Goal: Task Accomplishment & Management: Use online tool/utility

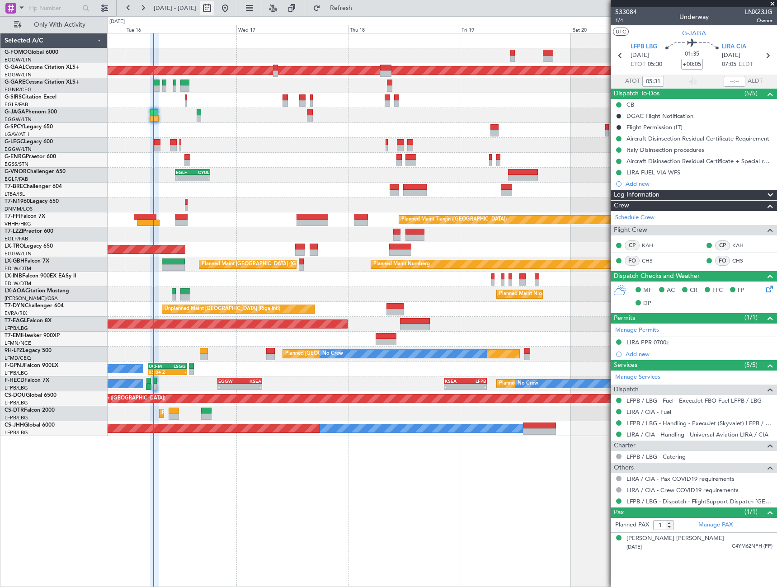
click at [214, 10] on button at bounding box center [207, 8] width 14 height 14
select select "9"
select select "2025"
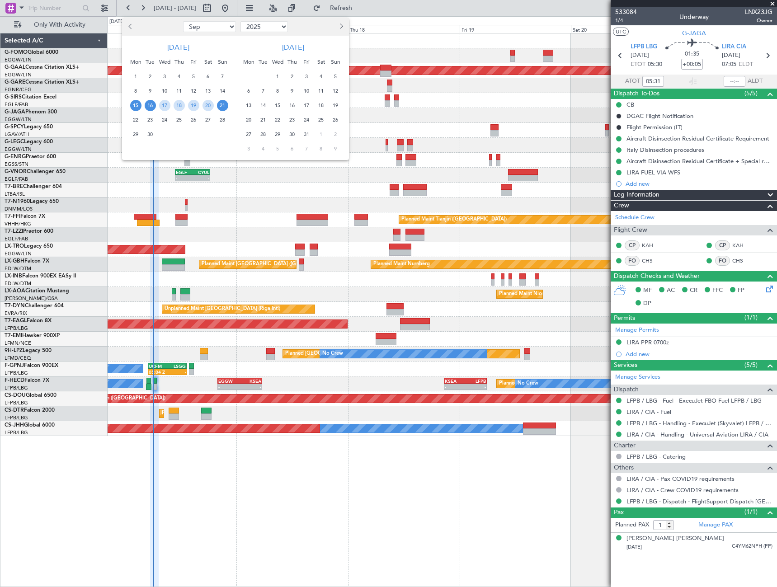
click at [149, 108] on span "16" at bounding box center [150, 105] width 11 height 11
click at [191, 118] on span "26" at bounding box center [193, 119] width 11 height 11
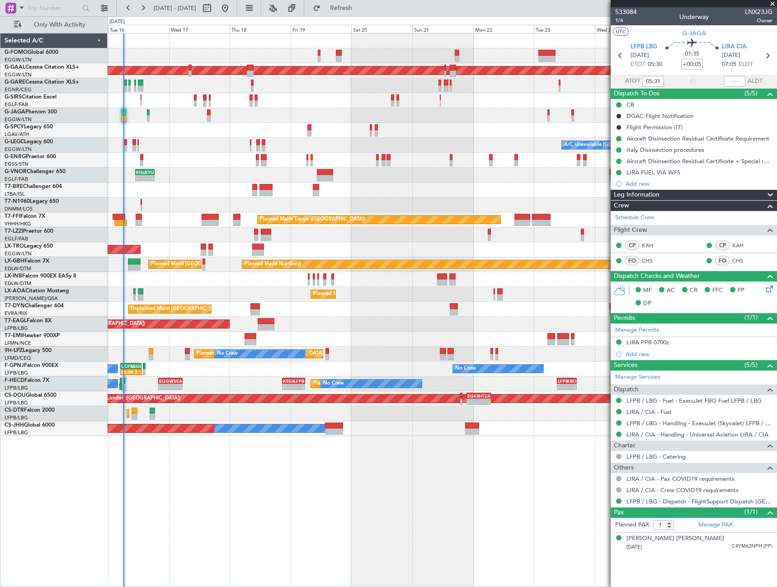
click at [288, 481] on div "11:03 Z 22:38 Z OLBA 11:00 Z KTEB 22:45 Z Planned [GEOGRAPHIC_DATA] A/C Unavail…" at bounding box center [442, 310] width 669 height 554
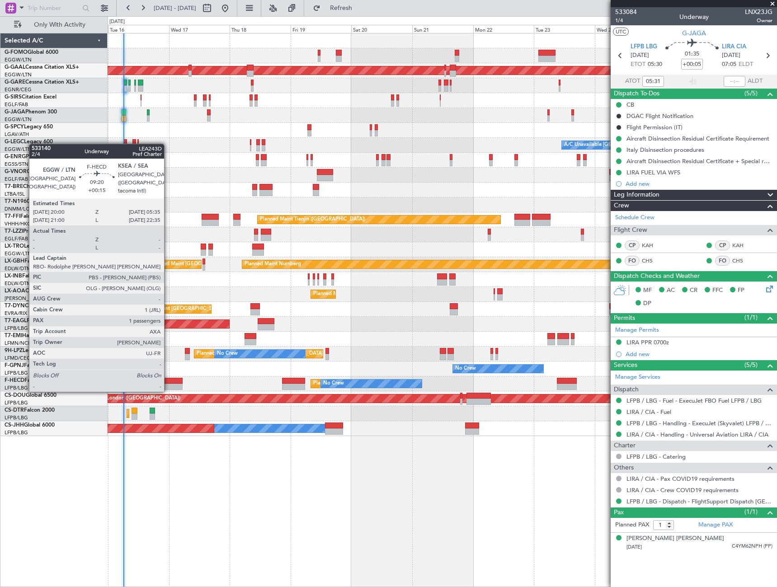
click at [168, 382] on div at bounding box center [170, 381] width 24 height 6
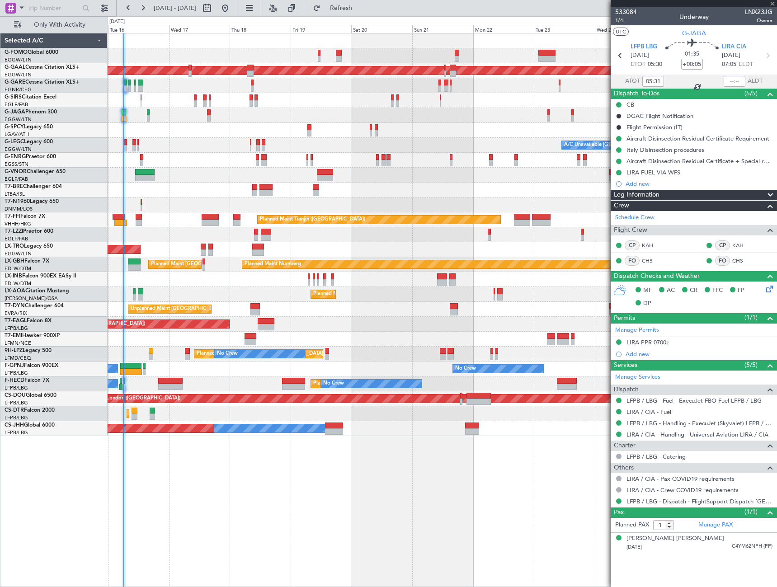
type input "+00:15"
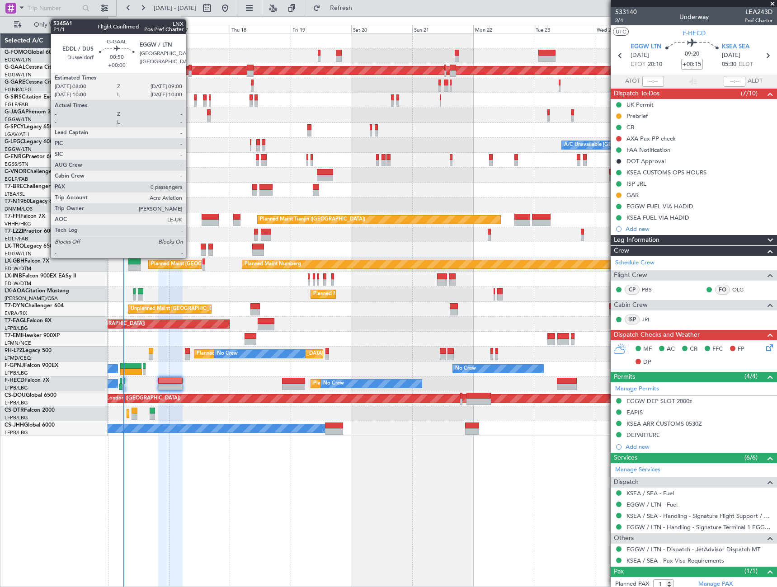
click at [189, 69] on div at bounding box center [189, 68] width 3 height 6
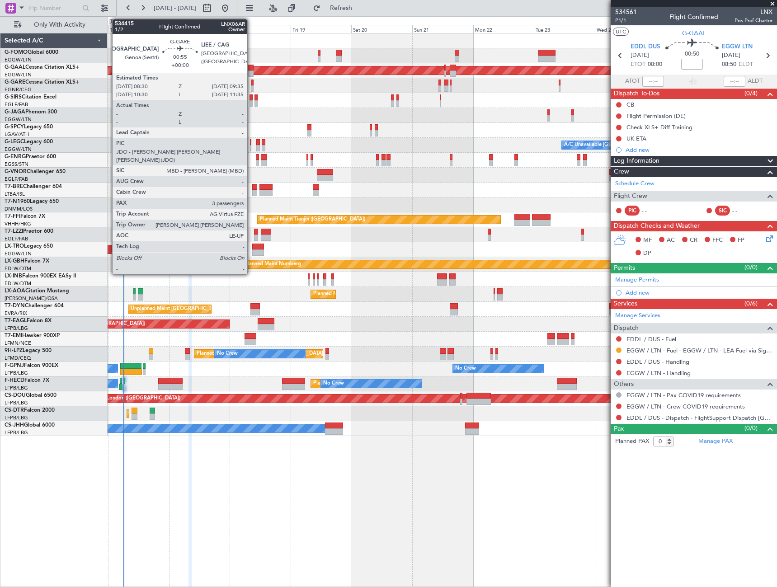
click at [251, 85] on div at bounding box center [252, 88] width 3 height 6
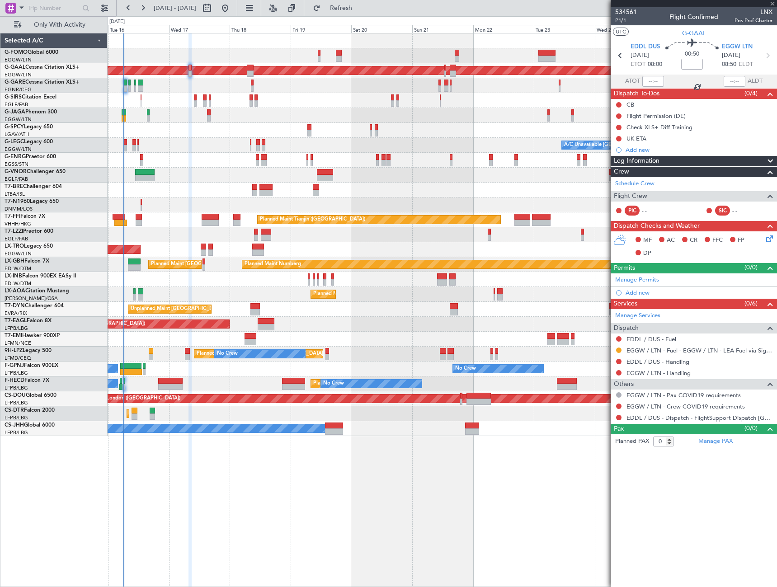
type input "3"
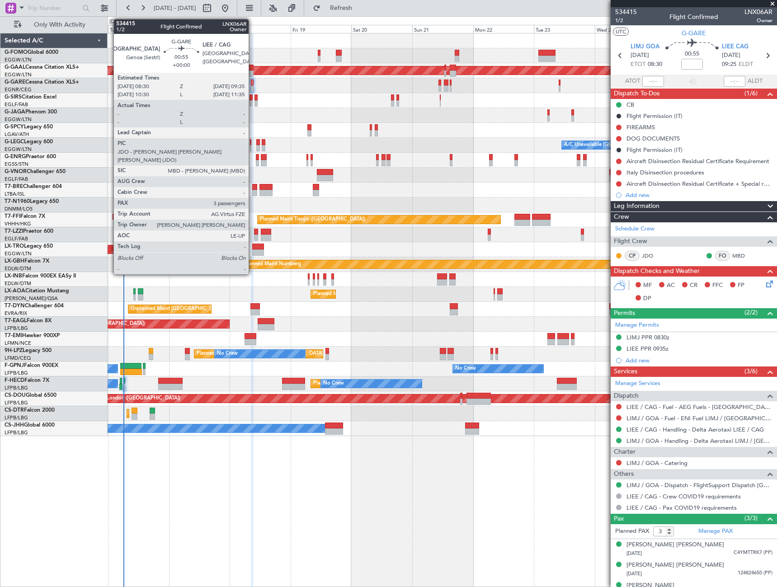
click at [253, 85] on div at bounding box center [252, 88] width 3 height 6
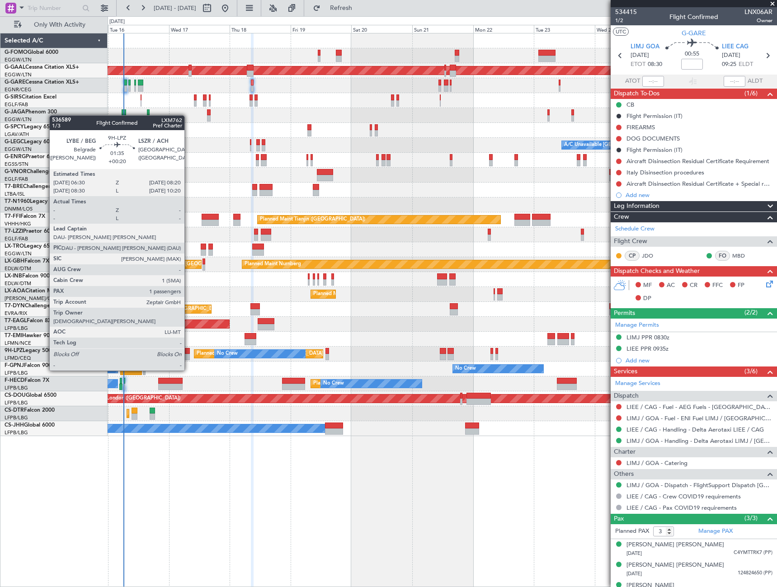
click at [188, 353] on div at bounding box center [187, 351] width 5 height 6
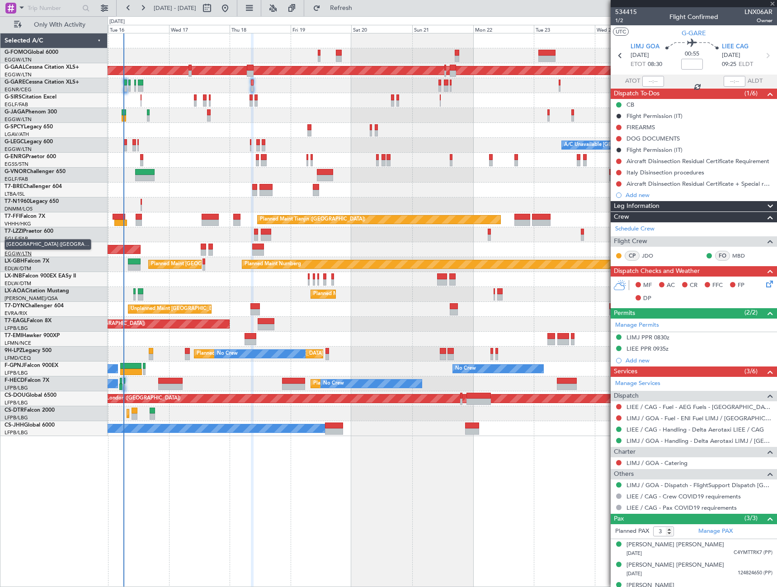
type input "+00:20"
type input "1"
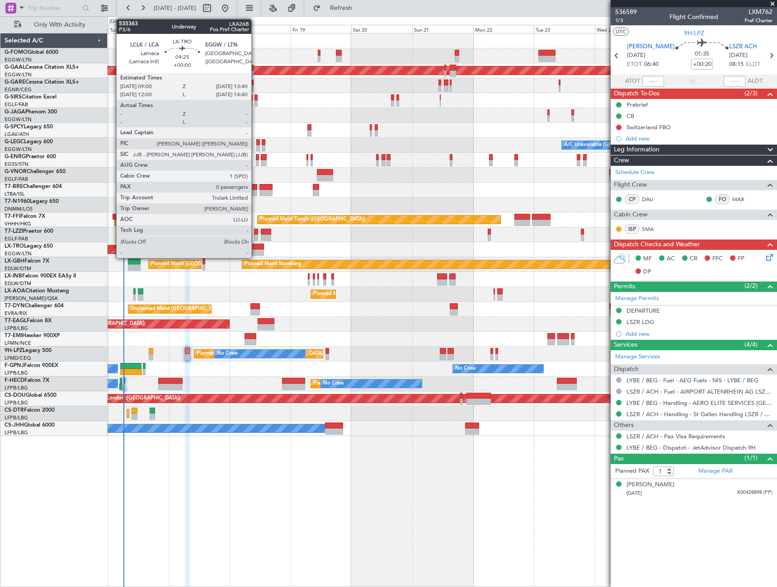
click at [255, 254] on div at bounding box center [258, 253] width 12 height 6
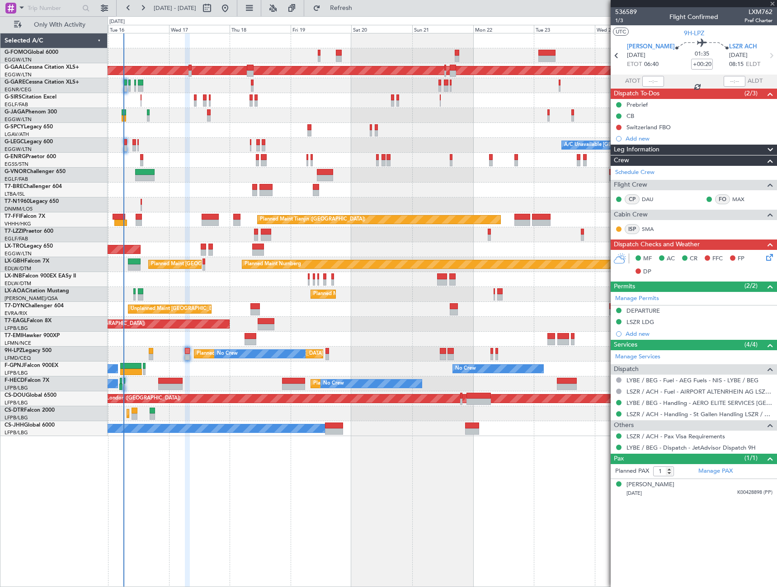
type input "0"
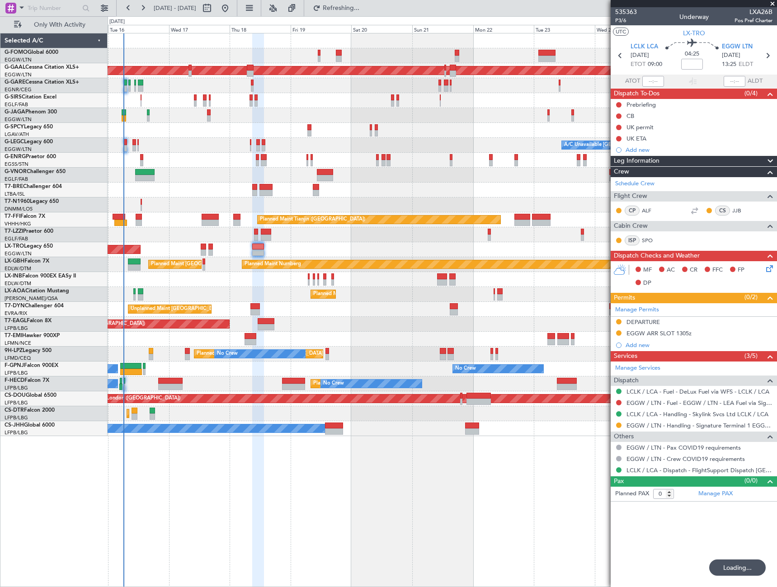
type input "+00:40"
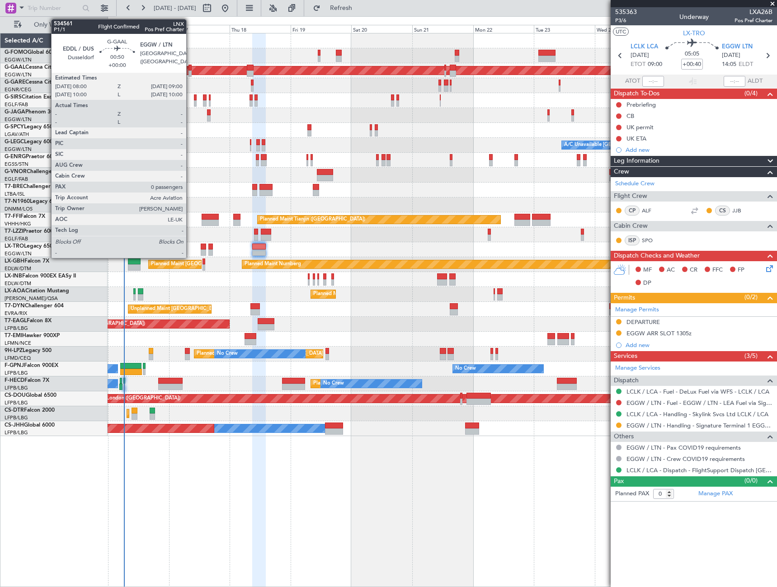
click at [190, 71] on div at bounding box center [189, 74] width 3 height 6
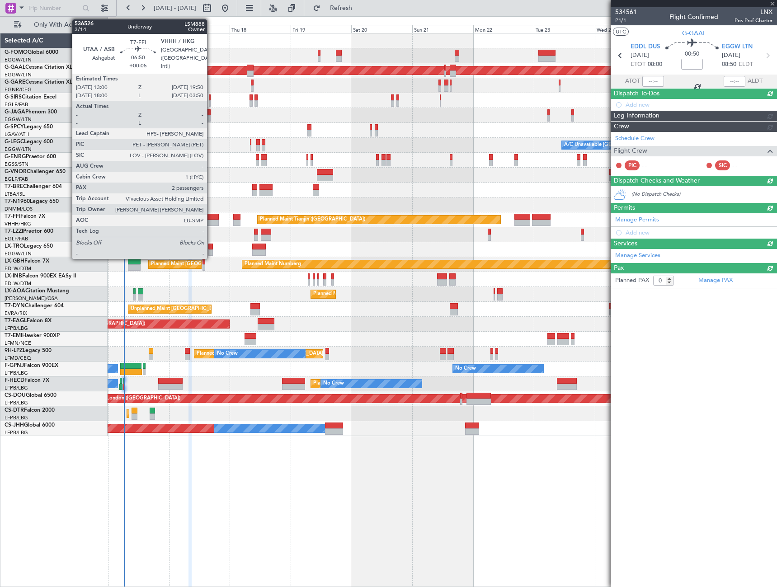
click at [211, 222] on div at bounding box center [211, 223] width 18 height 6
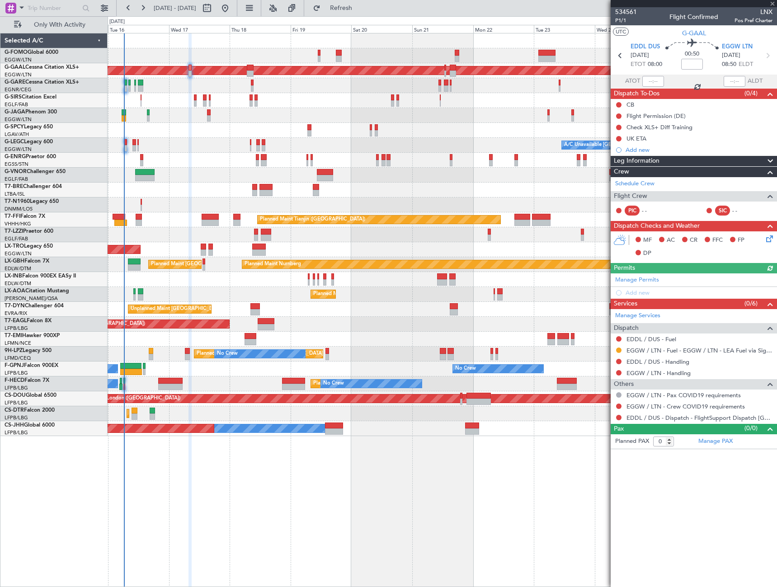
type input "+00:05"
type input "2"
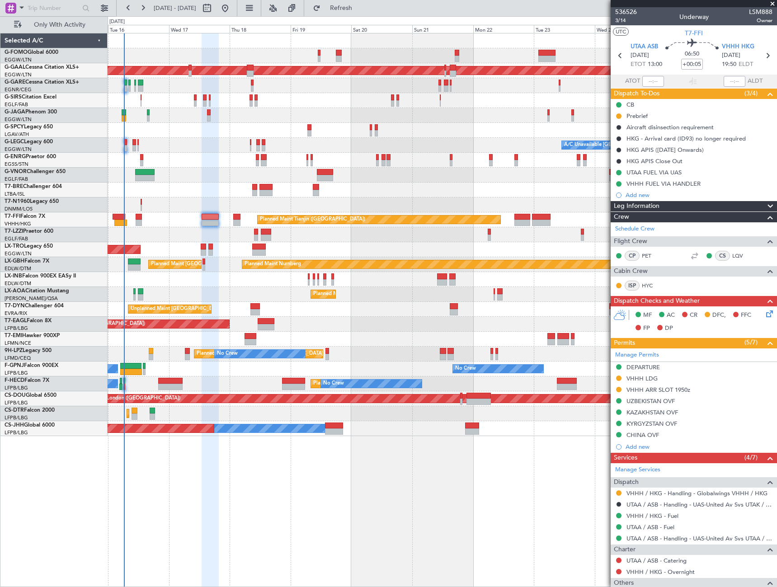
click at [764, 316] on icon at bounding box center [767, 312] width 7 height 7
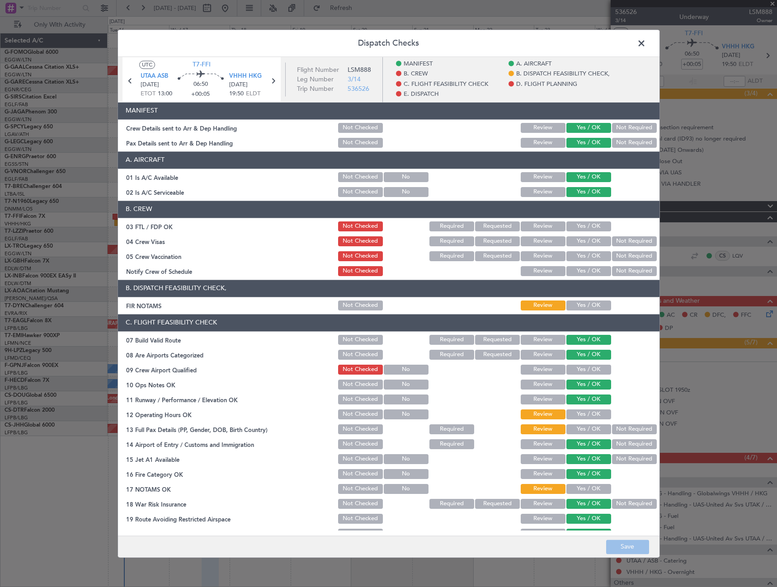
click at [646, 47] on span at bounding box center [646, 46] width 0 height 18
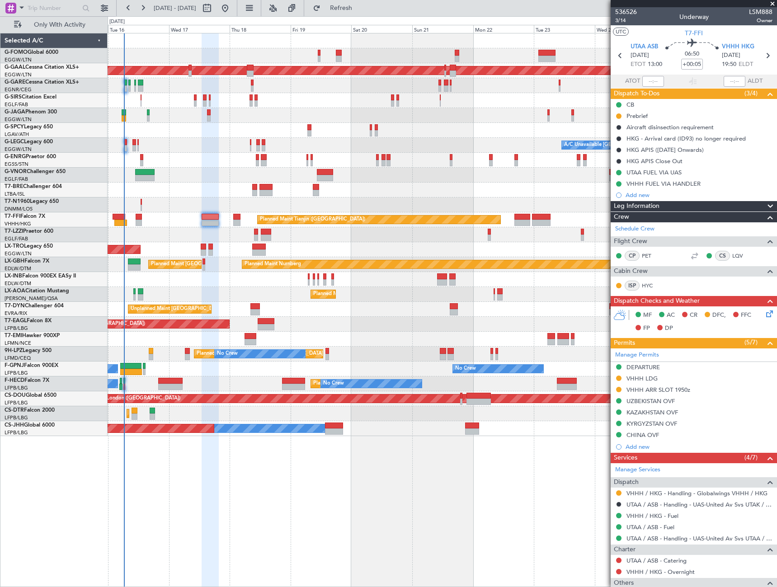
click at [310, 102] on div at bounding box center [442, 100] width 669 height 15
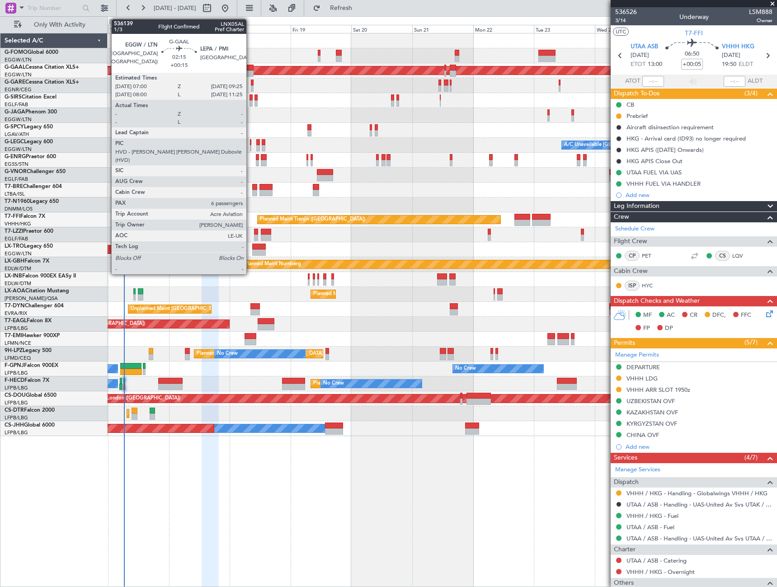
click at [250, 69] on div at bounding box center [250, 68] width 6 height 6
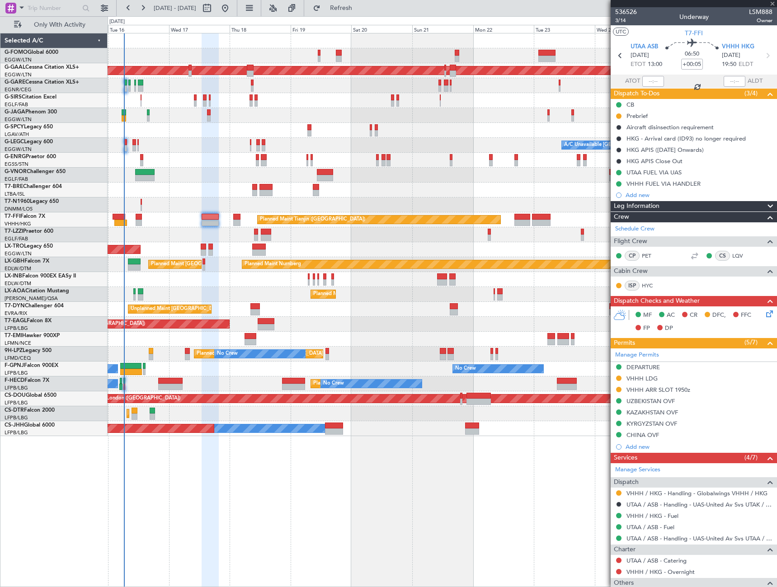
type input "+00:15"
type input "6"
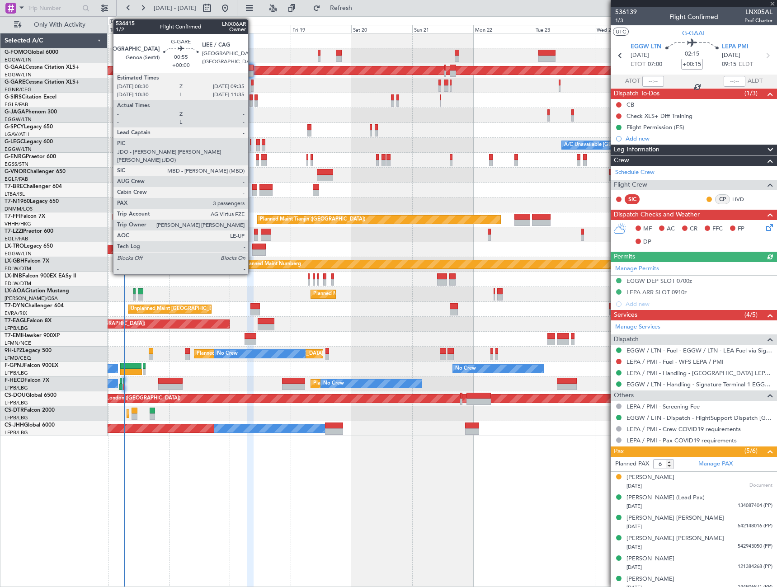
click at [252, 82] on div at bounding box center [252, 83] width 3 height 6
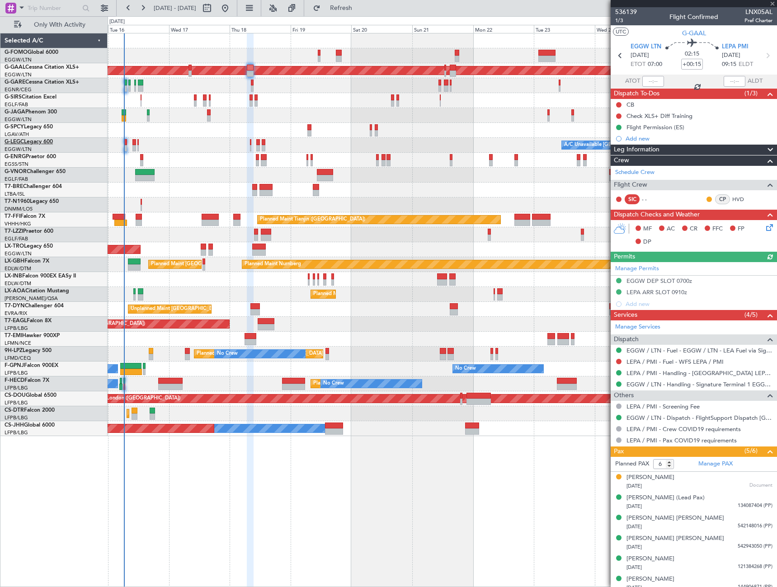
type input "3"
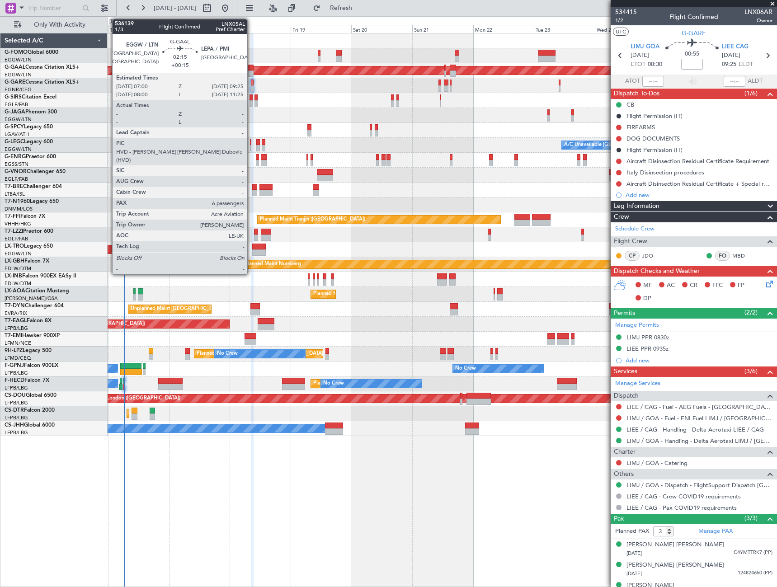
click at [251, 70] on div at bounding box center [250, 68] width 6 height 6
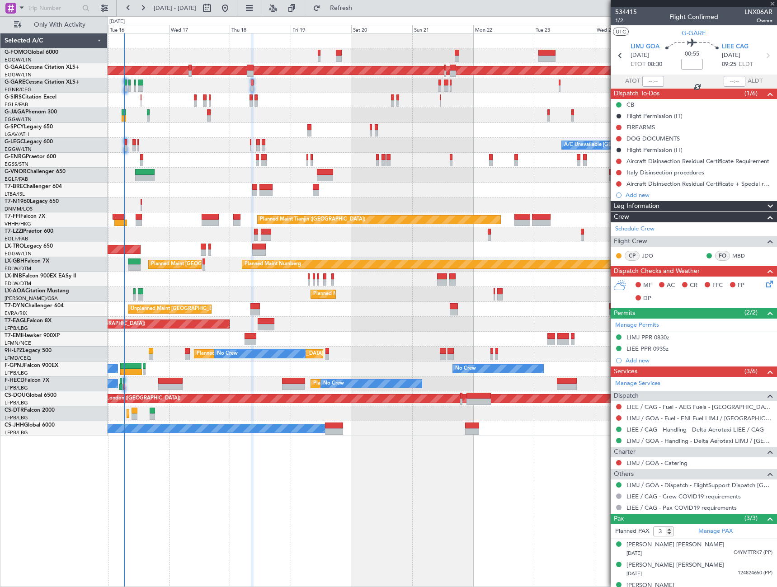
type input "+00:15"
type input "6"
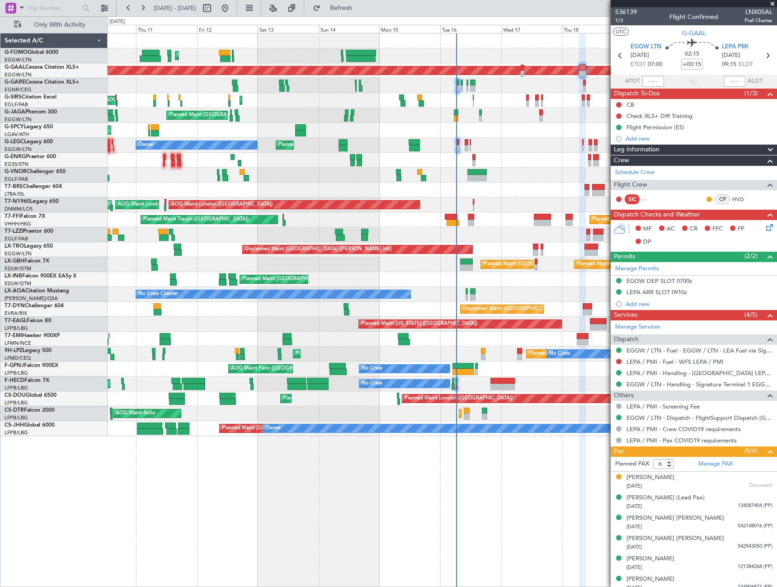
click at [535, 100] on div "Planned Maint [GEOGRAPHIC_DATA] ([GEOGRAPHIC_DATA]) Planned [GEOGRAPHIC_DATA] U…" at bounding box center [442, 234] width 669 height 403
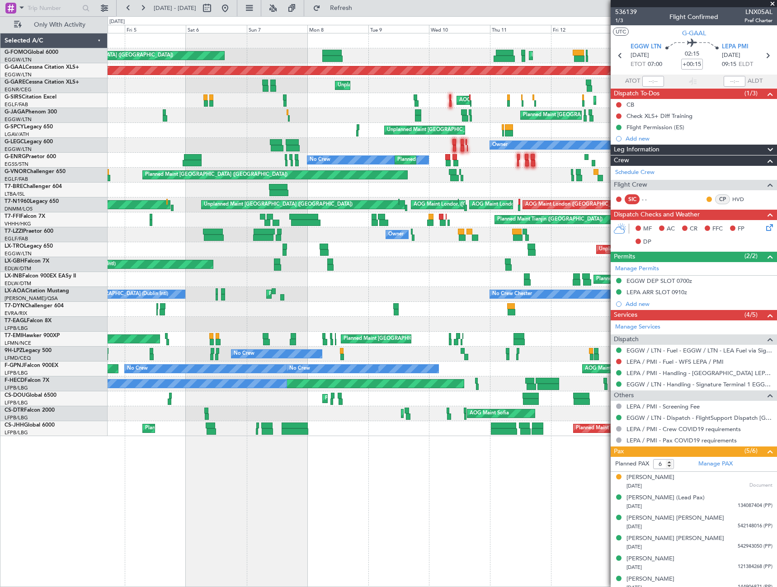
click at [468, 101] on div "Planned Maint [GEOGRAPHIC_DATA] ([GEOGRAPHIC_DATA]) Planned Maint [GEOGRAPHIC_D…" at bounding box center [442, 234] width 669 height 403
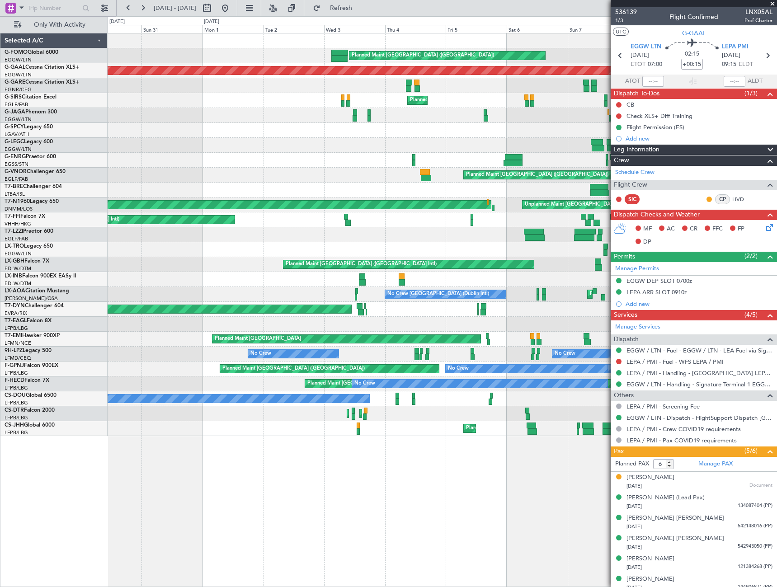
click at [454, 107] on div "Planned Maint [GEOGRAPHIC_DATA] ([GEOGRAPHIC_DATA]) Planned Maint [GEOGRAPHIC_D…" at bounding box center [442, 234] width 669 height 403
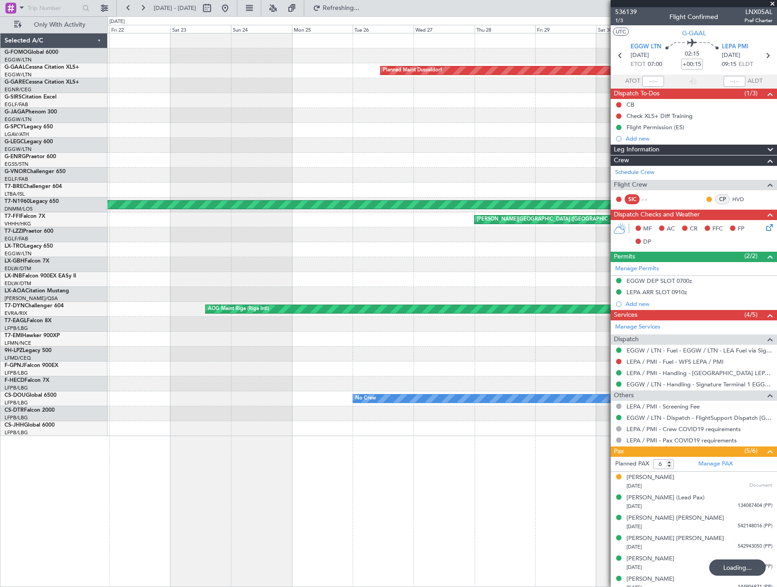
click at [712, 108] on fb-app "[DATE] - [DATE] Refreshing... Quick Links Only With Activity Planned Maint [GEO…" at bounding box center [388, 297] width 777 height 580
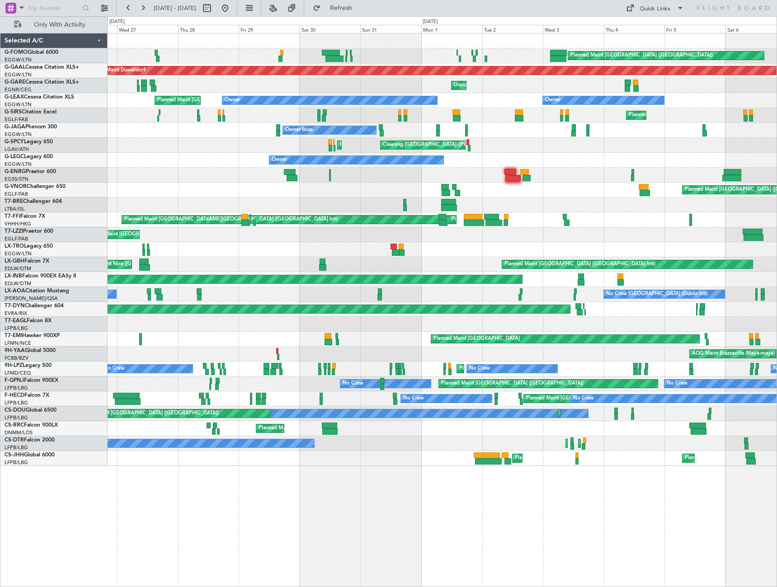
click at [45, 190] on div "Planned Maint [GEOGRAPHIC_DATA] ([GEOGRAPHIC_DATA]) Planned [GEOGRAPHIC_DATA] U…" at bounding box center [388, 301] width 777 height 571
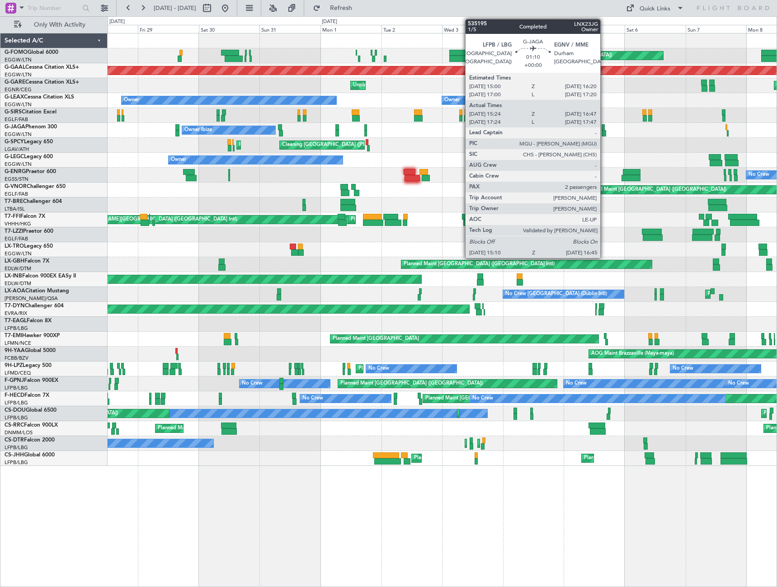
click at [132, 180] on div "Planned Maint [GEOGRAPHIC_DATA] ([GEOGRAPHIC_DATA]) Planned [GEOGRAPHIC_DATA] U…" at bounding box center [442, 249] width 669 height 433
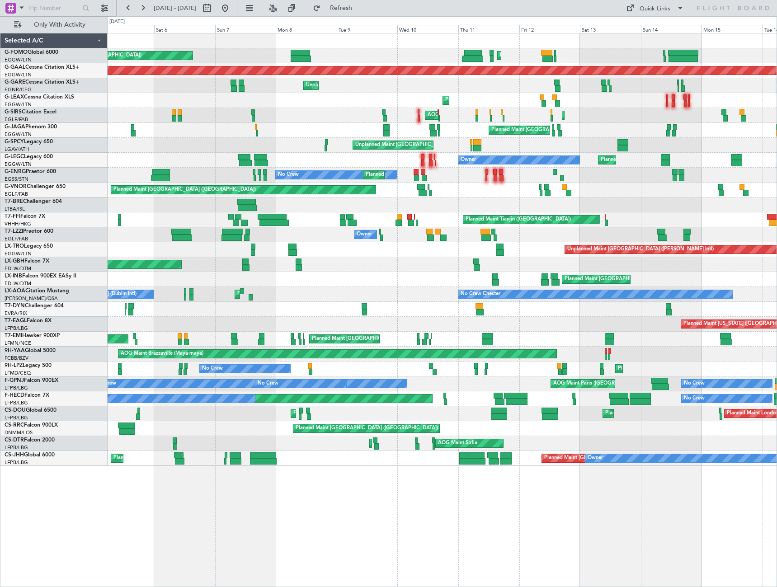
click at [231, 183] on div "Planned Maint [GEOGRAPHIC_DATA] ([GEOGRAPHIC_DATA]) Planned Maint [GEOGRAPHIC_D…" at bounding box center [442, 249] width 669 height 433
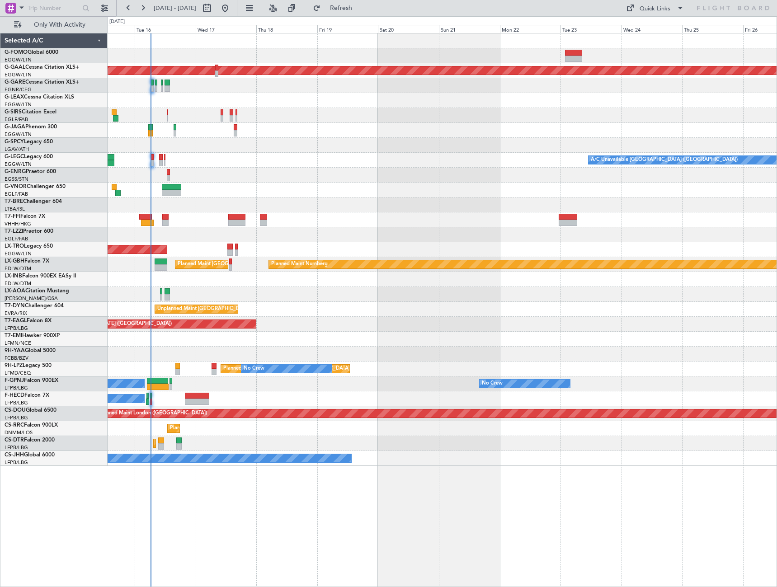
click at [403, 184] on div at bounding box center [442, 190] width 669 height 15
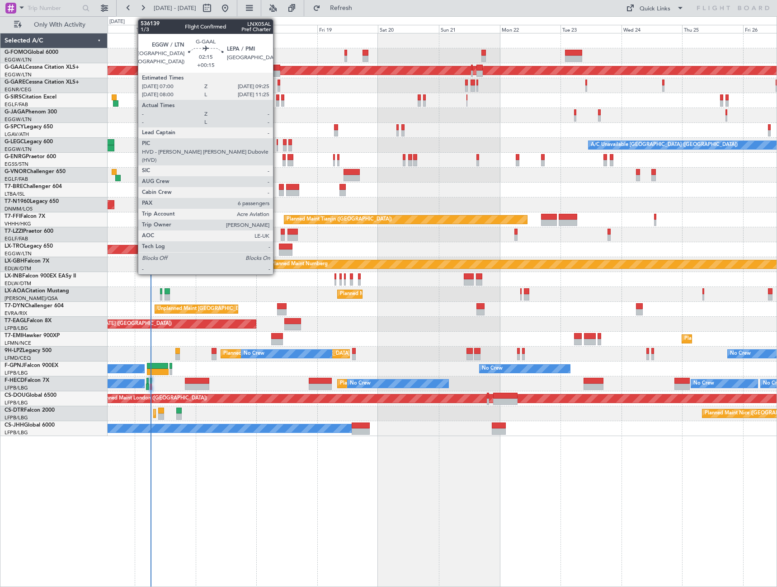
click at [277, 68] on div at bounding box center [276, 68] width 6 height 6
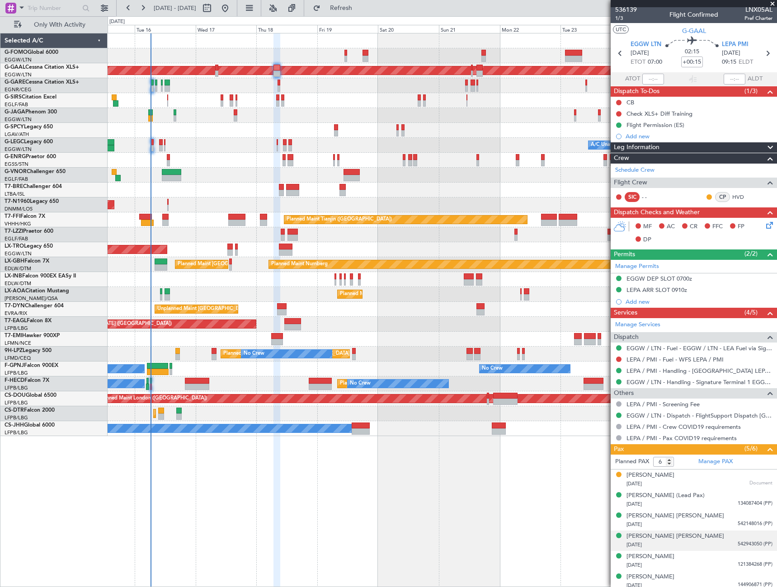
scroll to position [6, 0]
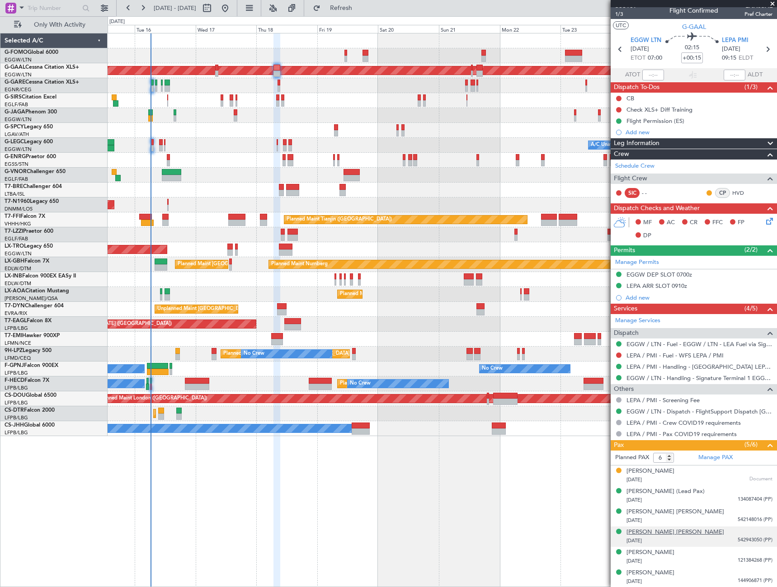
click at [653, 535] on div "[PERSON_NAME] [PERSON_NAME]" at bounding box center [676, 532] width 98 height 9
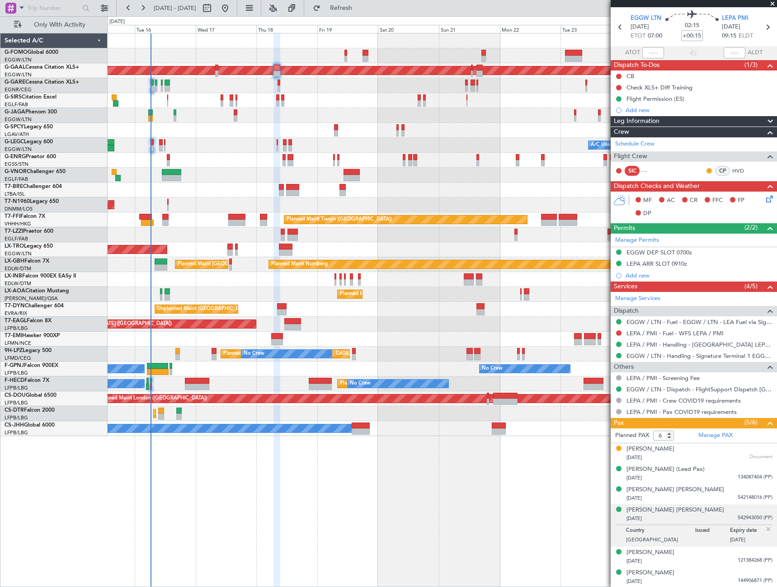
scroll to position [0, 0]
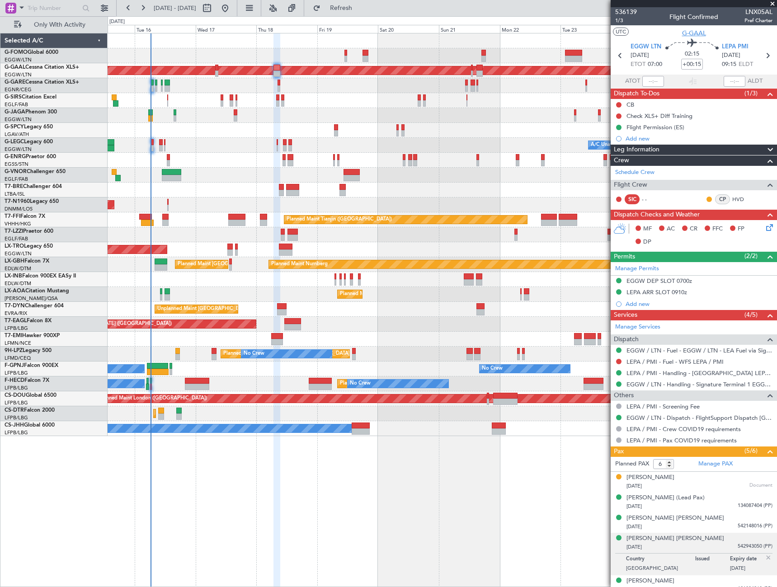
click at [682, 34] on span "G-GAAL" at bounding box center [694, 32] width 24 height 9
click at [618, 104] on button at bounding box center [618, 104] width 5 height 5
click at [562, 101] on div at bounding box center [442, 100] width 669 height 15
click at [575, 179] on div at bounding box center [442, 175] width 669 height 15
click at [766, 228] on icon at bounding box center [767, 225] width 7 height 7
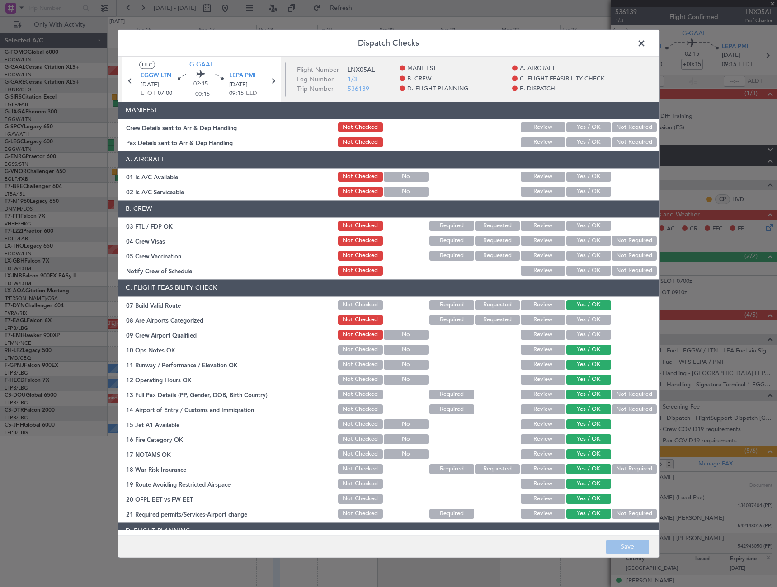
click at [586, 173] on button "Yes / OK" at bounding box center [588, 177] width 45 height 10
click at [587, 194] on button "Yes / OK" at bounding box center [588, 192] width 45 height 10
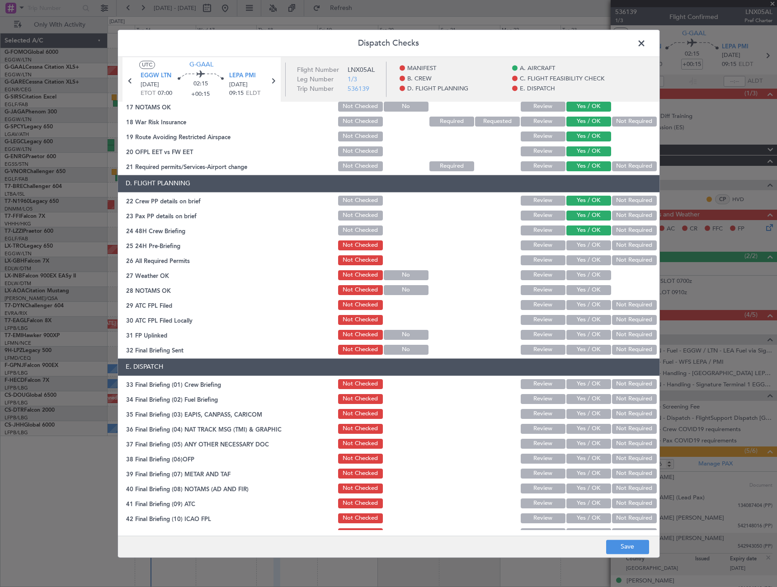
scroll to position [375, 0]
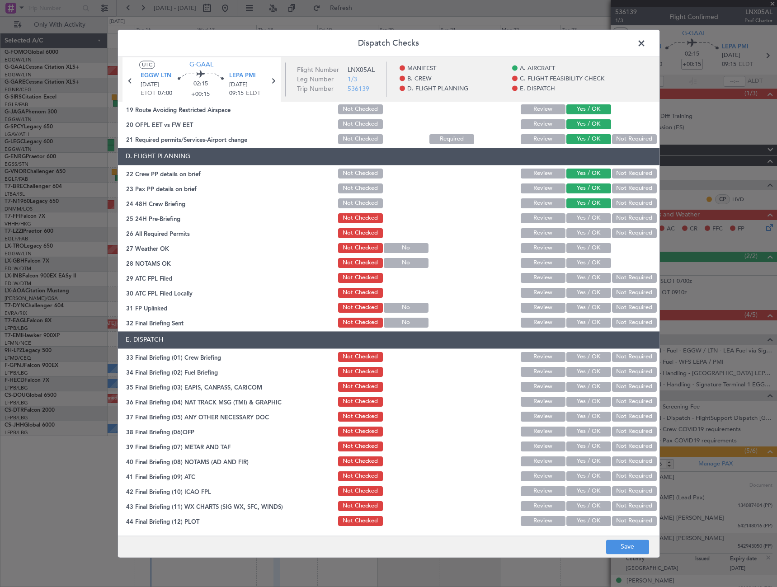
click at [619, 219] on button "Not Required" at bounding box center [634, 218] width 45 height 10
click at [633, 543] on button "Save" at bounding box center [627, 547] width 43 height 14
click at [646, 43] on span at bounding box center [646, 46] width 0 height 18
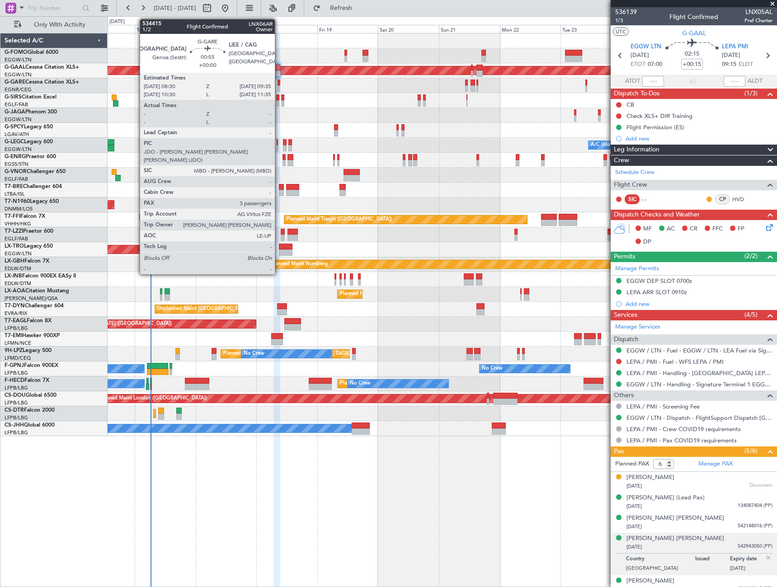
click at [279, 85] on div at bounding box center [279, 88] width 3 height 6
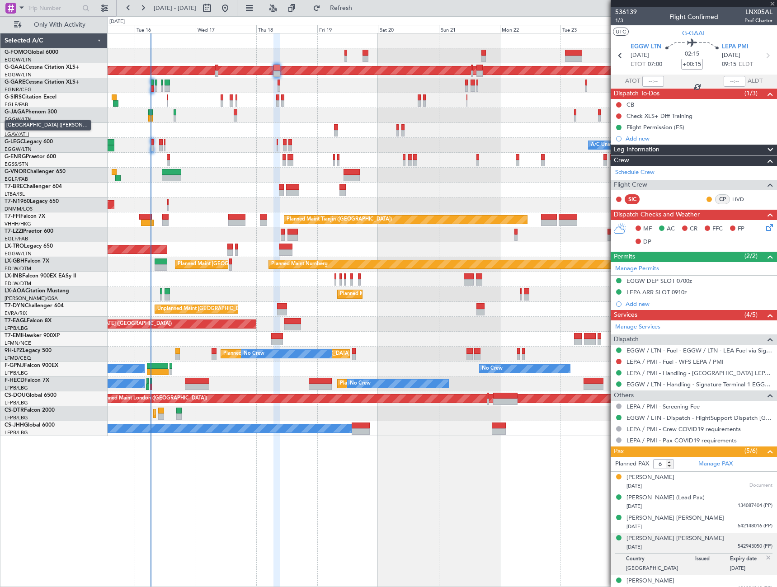
type input "3"
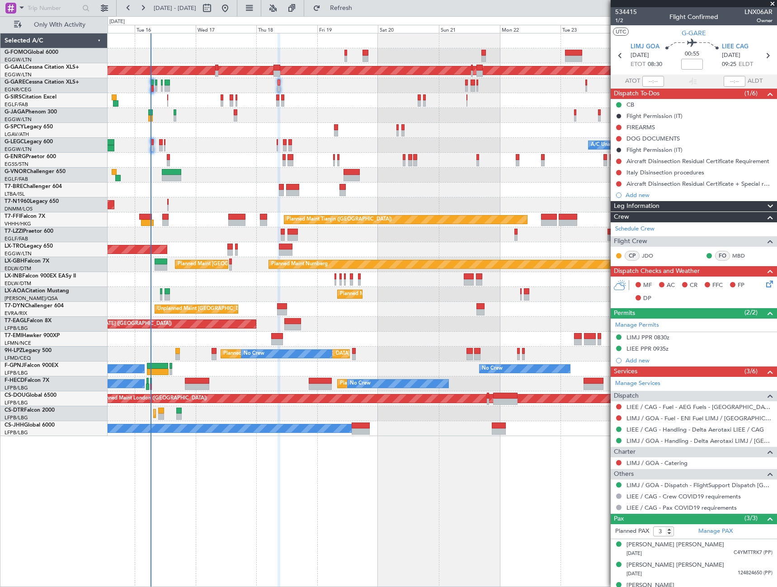
click at [770, 282] on div "MF AC CR FFC FP DP" at bounding box center [694, 292] width 166 height 31
click at [765, 283] on icon at bounding box center [767, 282] width 7 height 7
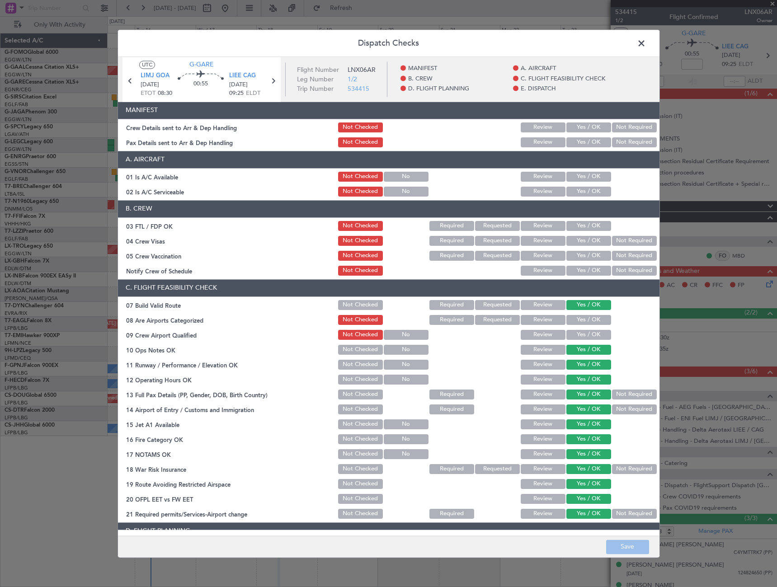
click at [583, 174] on button "Yes / OK" at bounding box center [588, 177] width 45 height 10
click at [584, 193] on button "Yes / OK" at bounding box center [588, 192] width 45 height 10
click at [635, 547] on button "Save" at bounding box center [627, 547] width 43 height 14
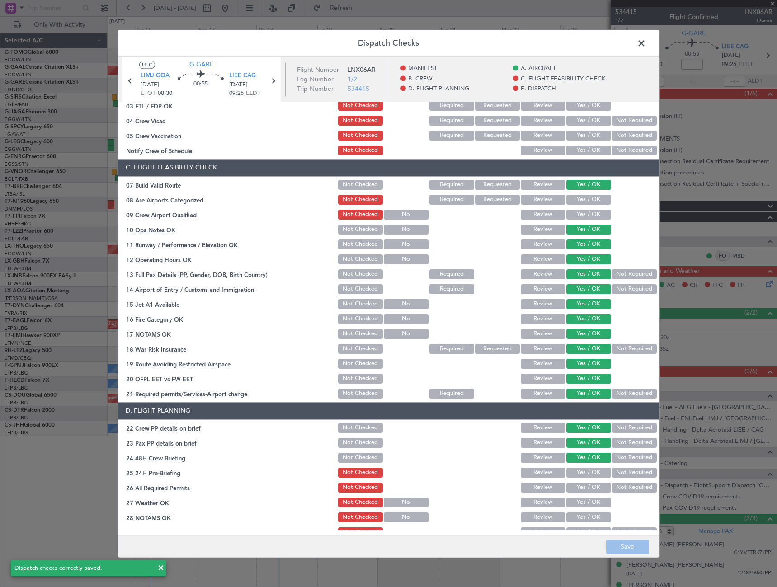
scroll to position [226, 0]
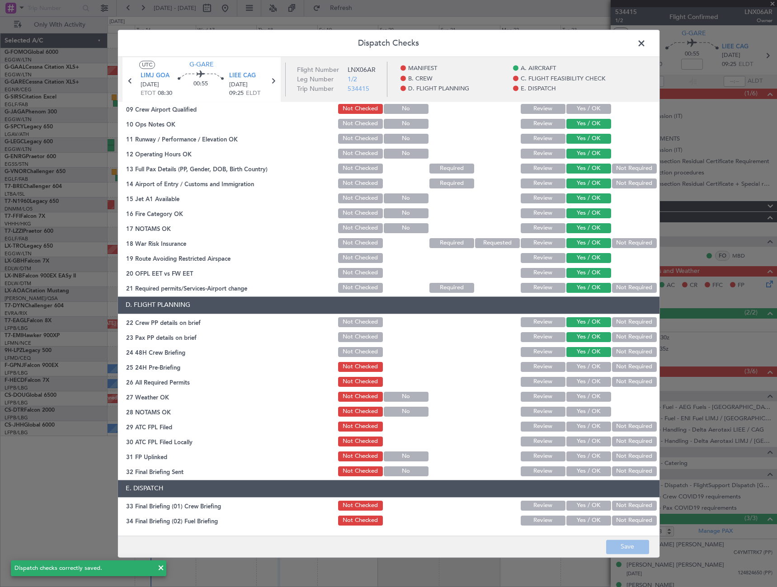
click at [622, 369] on button "Not Required" at bounding box center [634, 367] width 45 height 10
click at [631, 551] on button "Save" at bounding box center [627, 547] width 43 height 14
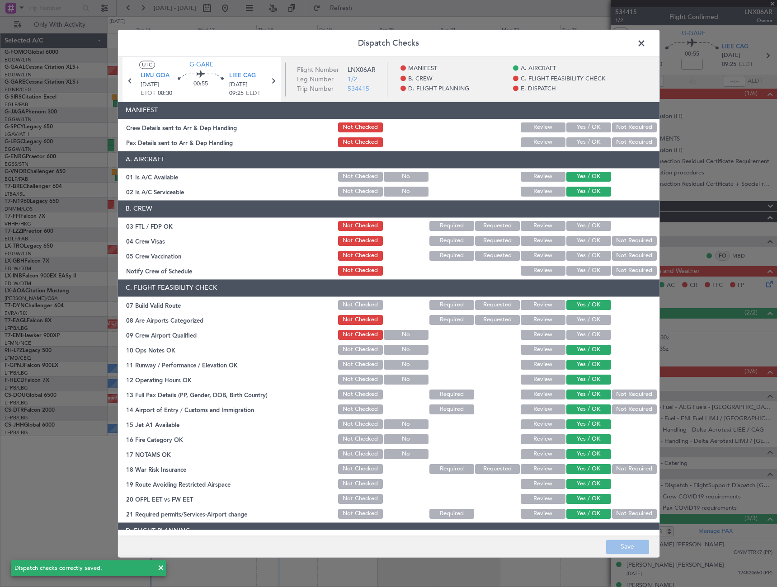
click at [646, 42] on span at bounding box center [646, 46] width 0 height 18
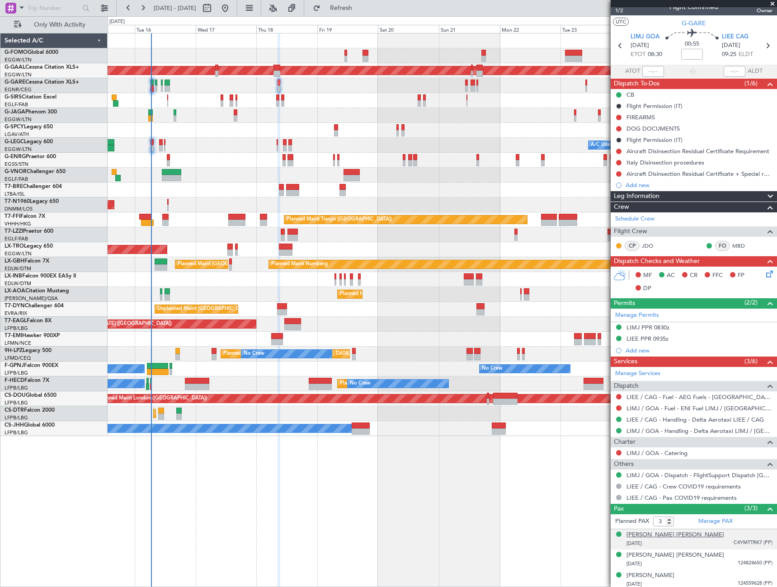
scroll to position [13, 0]
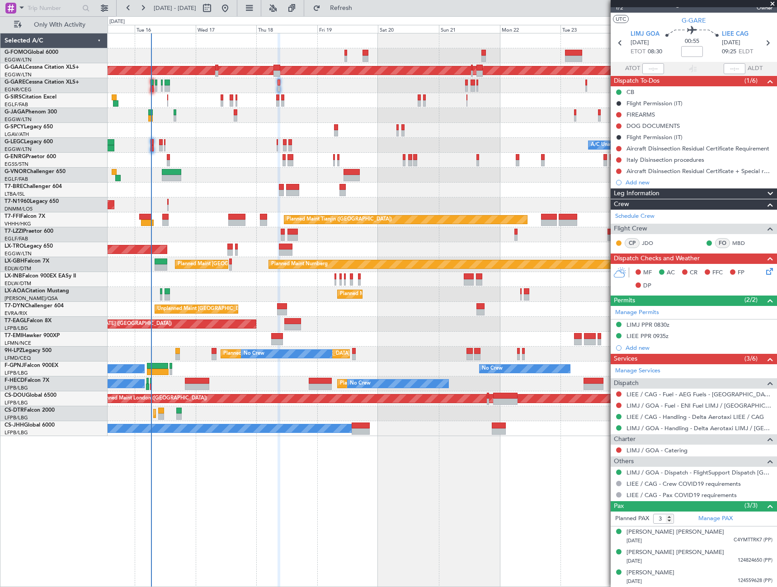
click at [671, 194] on div "Leg Information" at bounding box center [694, 193] width 166 height 10
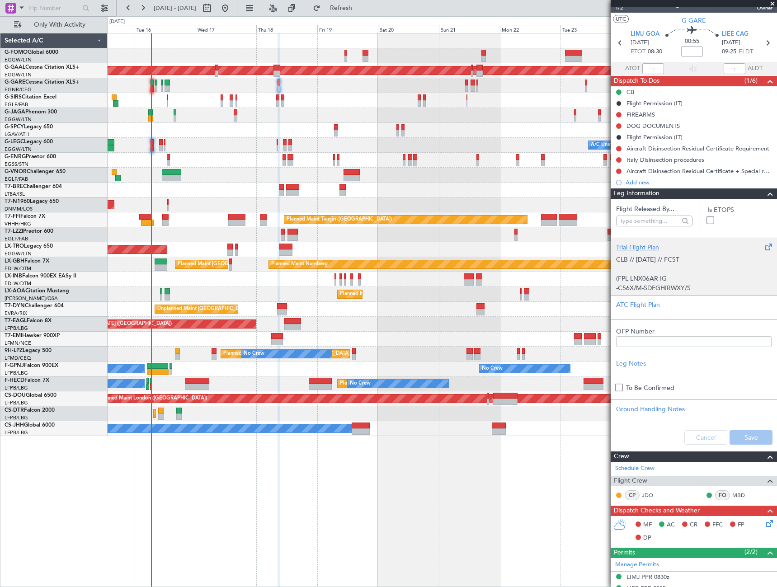
click at [686, 259] on p "CLB // [DATE] // FCST" at bounding box center [693, 259] width 155 height 9
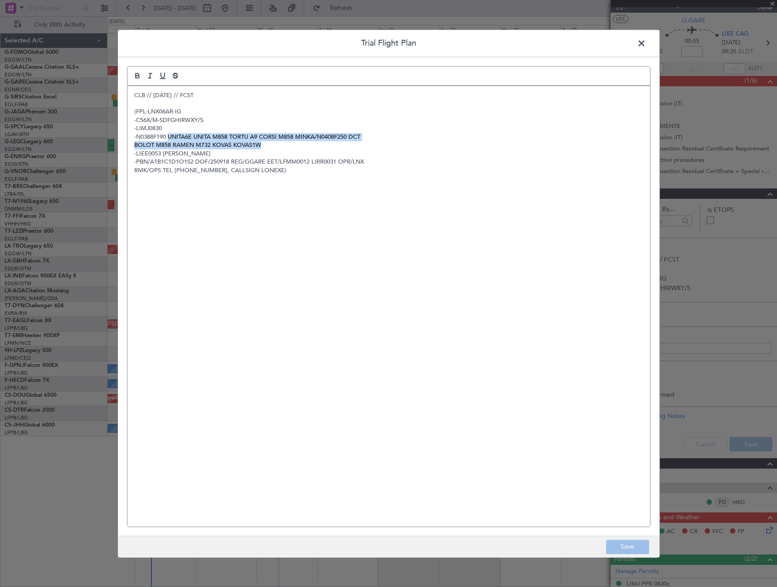
drag, startPoint x: 169, startPoint y: 137, endPoint x: 267, endPoint y: 143, distance: 98.7
click at [267, 143] on div "CLB // [DATE] // FCST (FPL-LNX06AR-IG -C56X/M-SDFGHIRWXY/S -LIMJ0830 -N0388F190…" at bounding box center [388, 306] width 523 height 441
copy div "UNITA6E UNITA M858 TORTU A9 CORSI M858 MINKA/N0408F250 DCT BOLOT M858 RAMEN M73…"
click at [646, 44] on span at bounding box center [646, 46] width 0 height 18
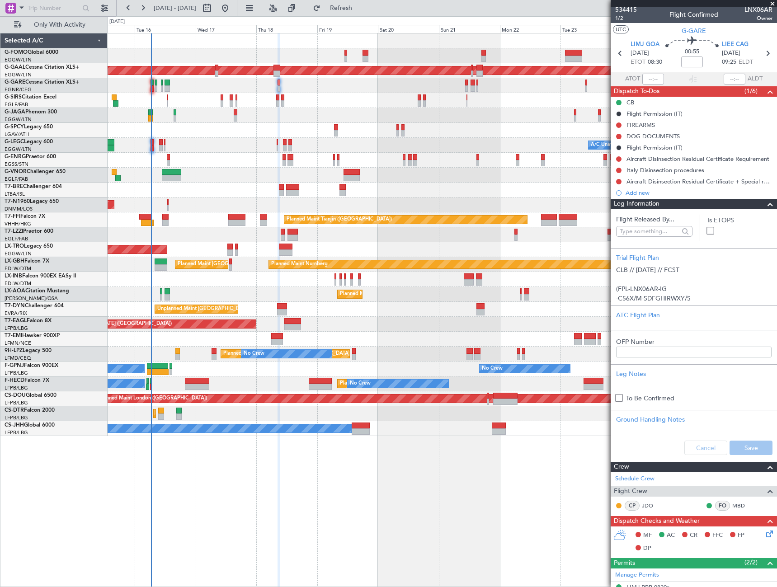
scroll to position [0, 0]
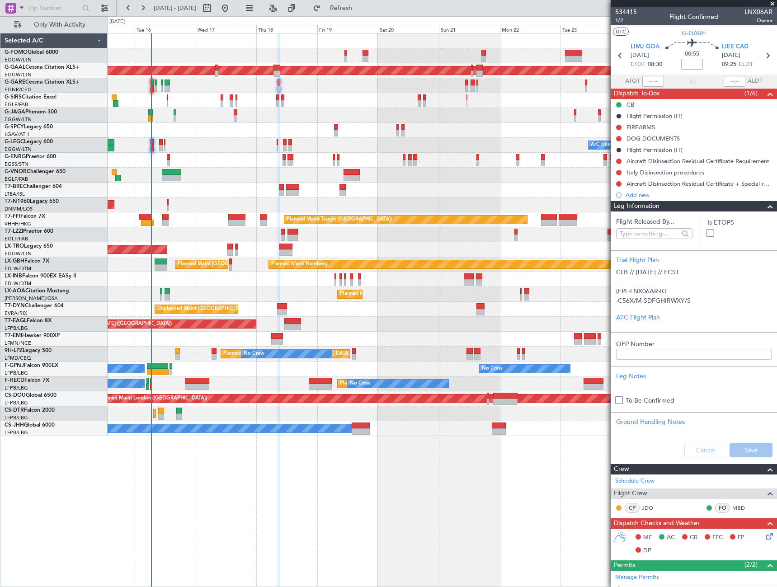
click at [765, 204] on span at bounding box center [770, 206] width 11 height 11
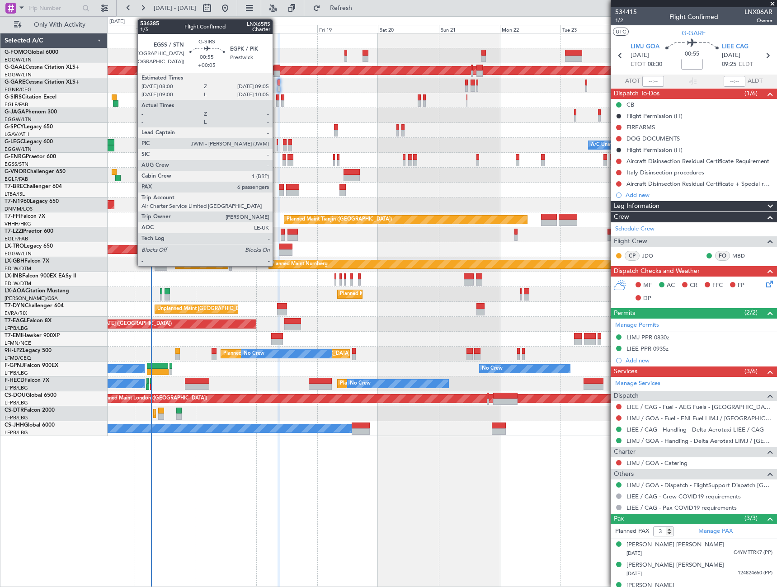
click at [277, 101] on div at bounding box center [277, 103] width 3 height 6
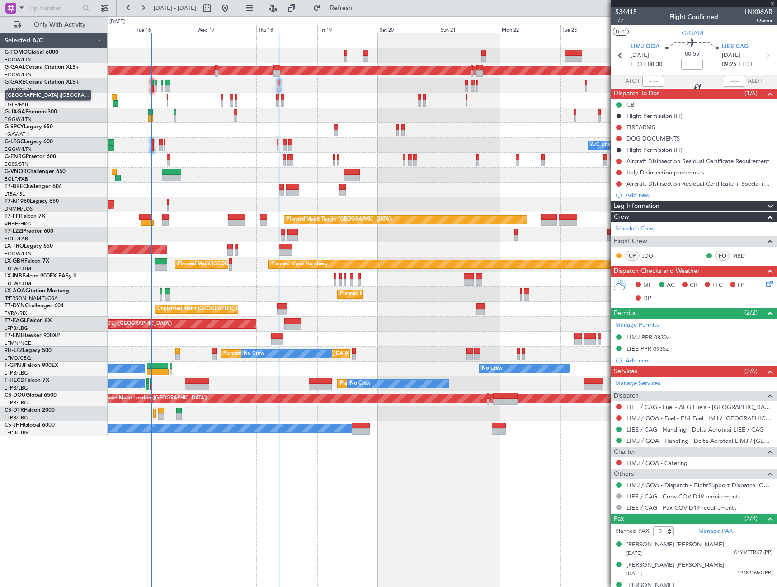
type input "+00:05"
type input "6"
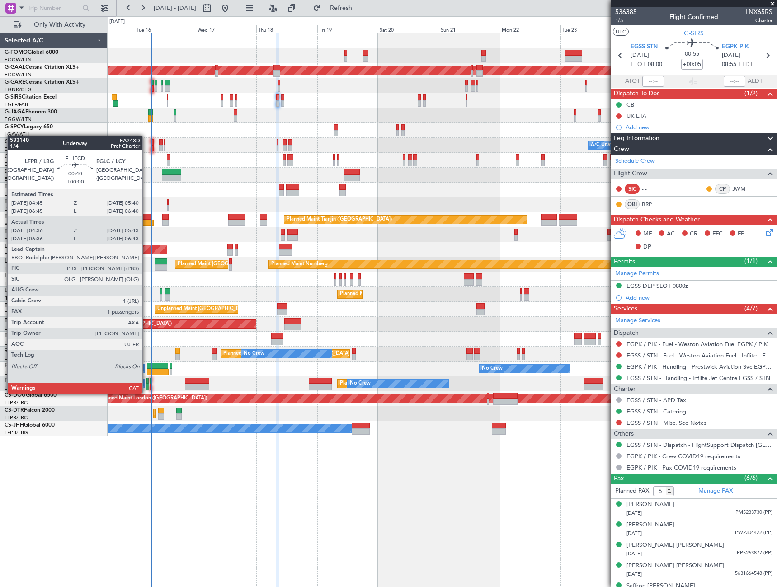
click at [146, 385] on div at bounding box center [147, 387] width 3 height 6
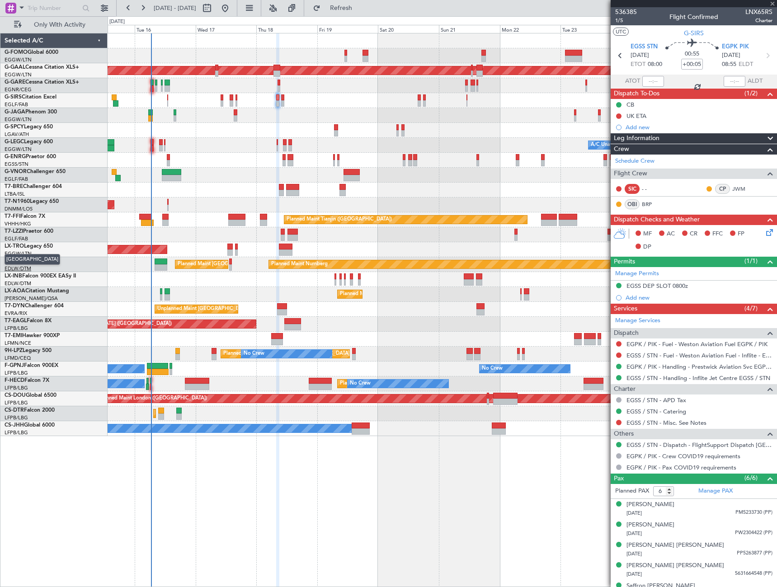
type input "04:46"
type input "05:38"
type input "1"
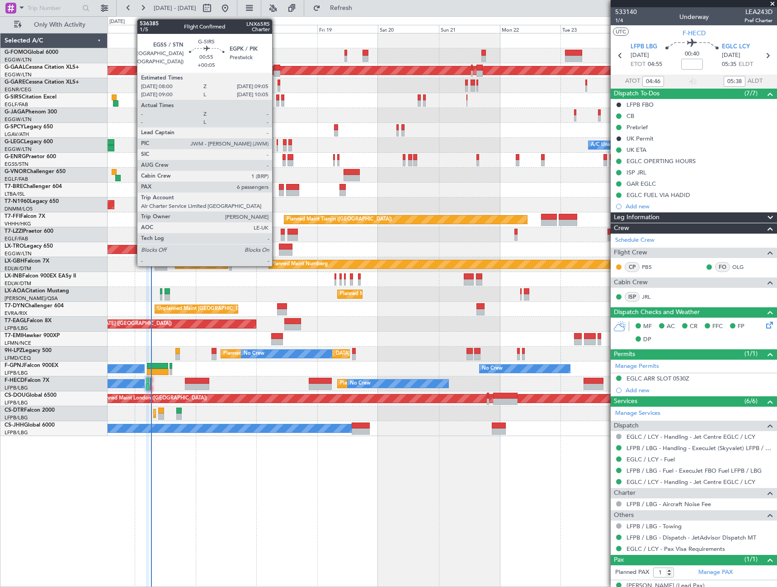
click at [276, 97] on div at bounding box center [277, 97] width 3 height 6
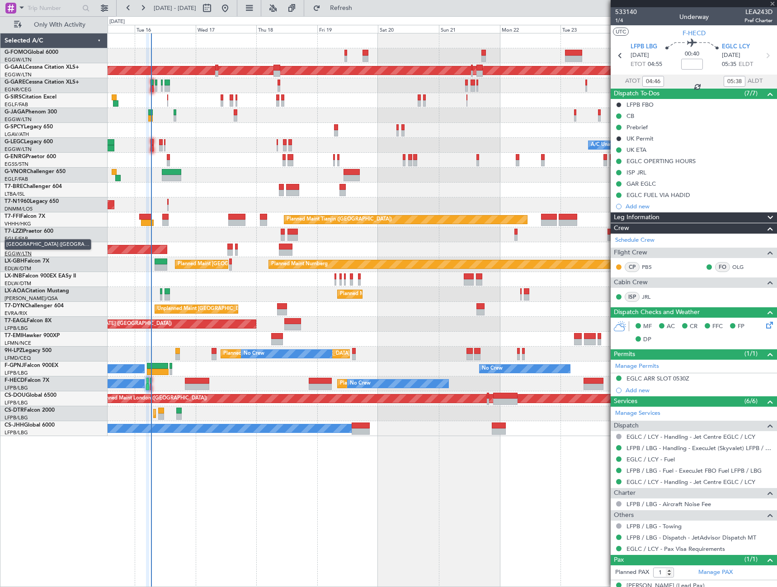
type input "+00:05"
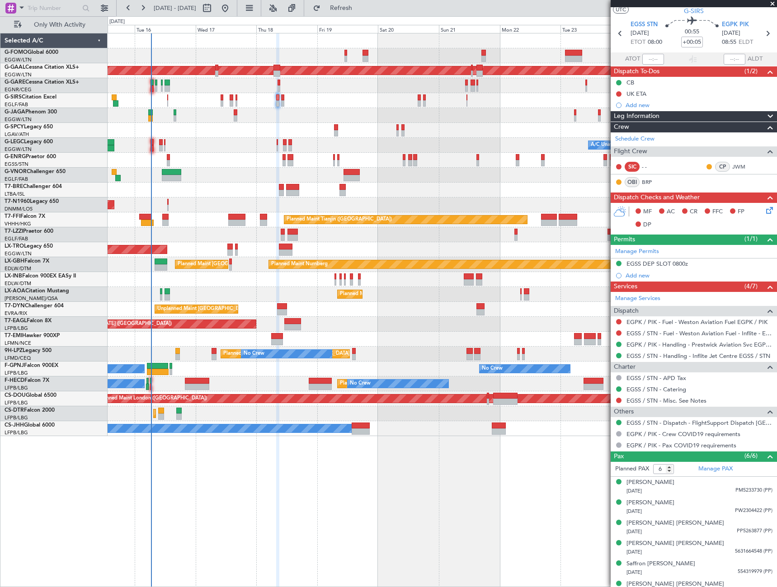
scroll to position [33, 0]
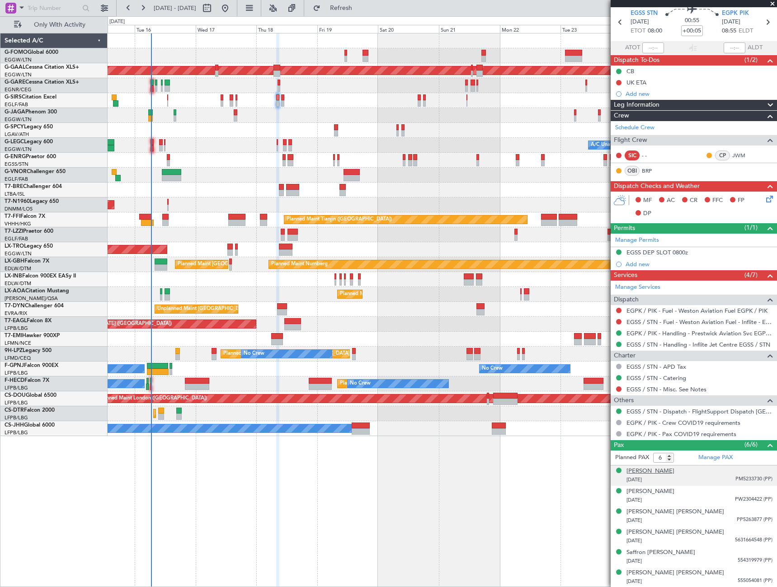
click at [641, 475] on div "[PERSON_NAME]" at bounding box center [651, 471] width 48 height 9
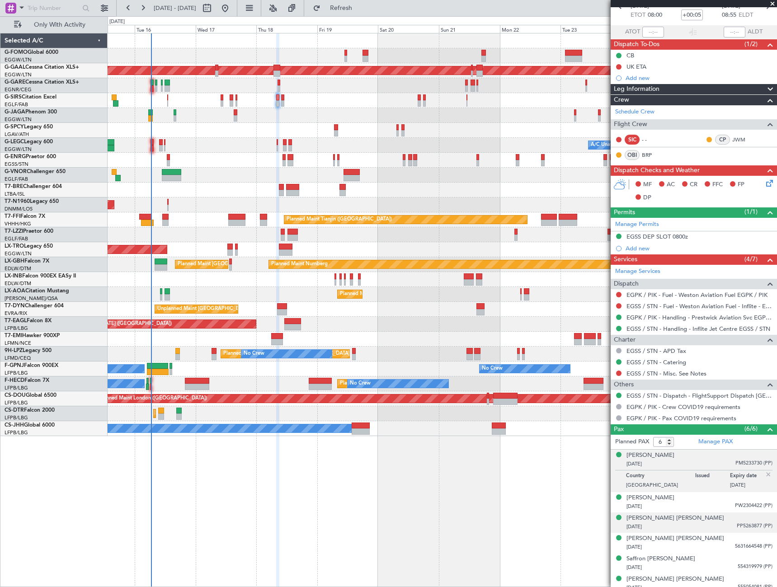
scroll to position [56, 0]
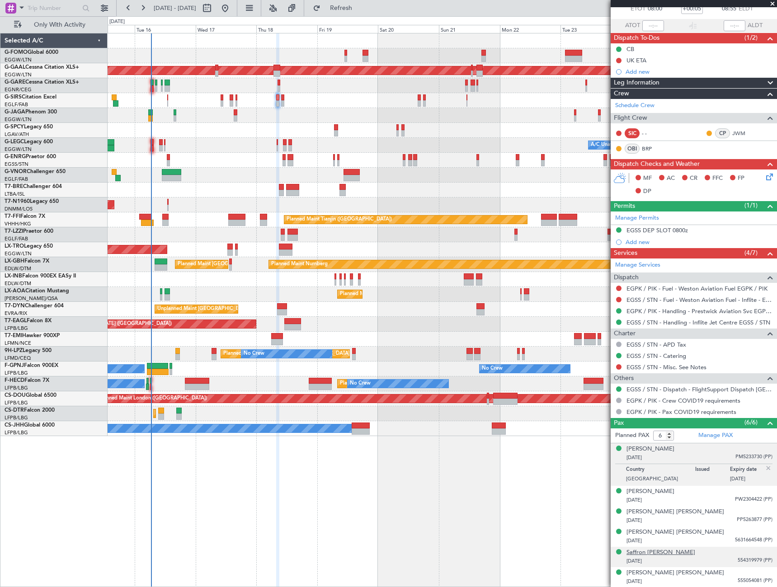
click at [656, 554] on div "Saffron [PERSON_NAME]" at bounding box center [661, 552] width 69 height 9
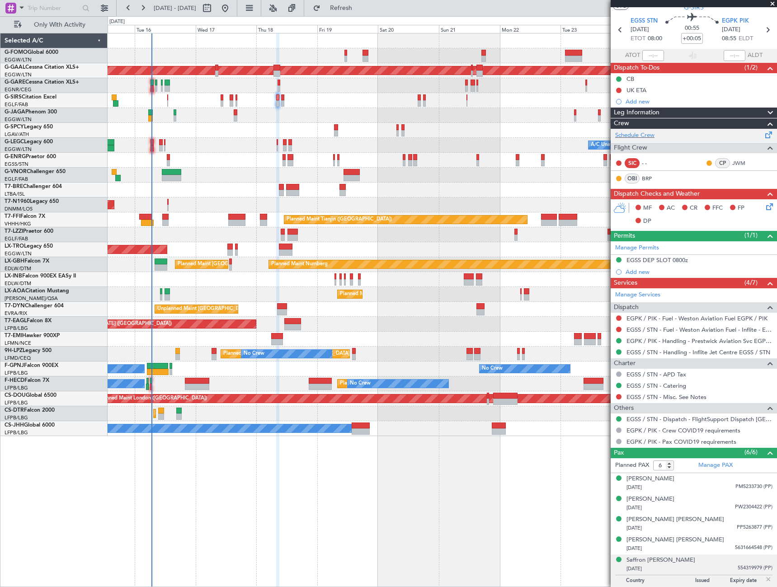
scroll to position [0, 0]
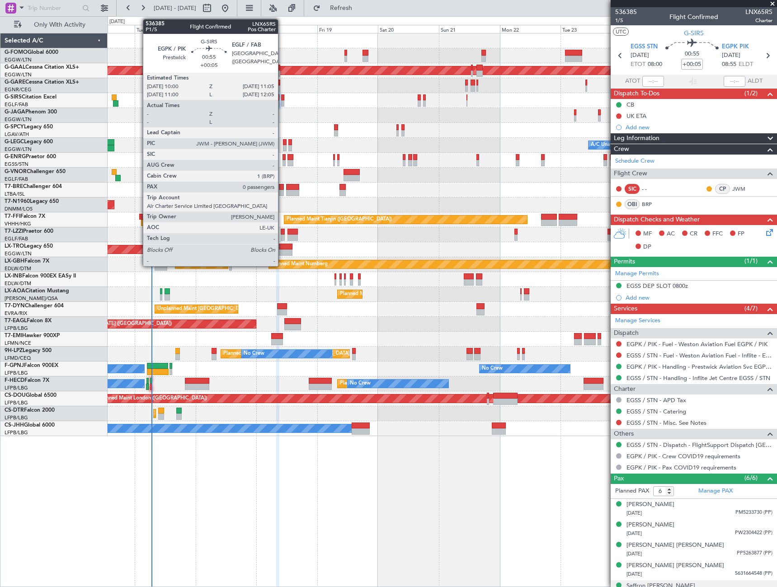
click at [282, 100] on div at bounding box center [282, 103] width 3 height 6
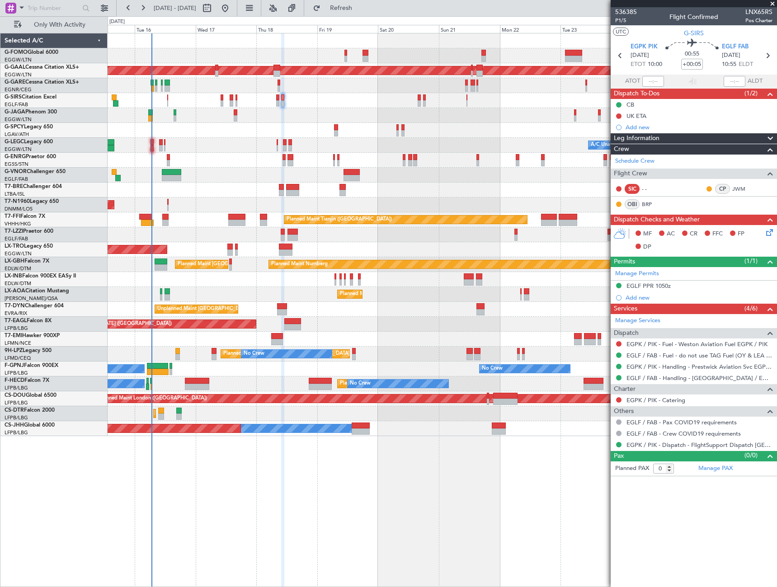
click at [768, 233] on icon at bounding box center [767, 230] width 7 height 7
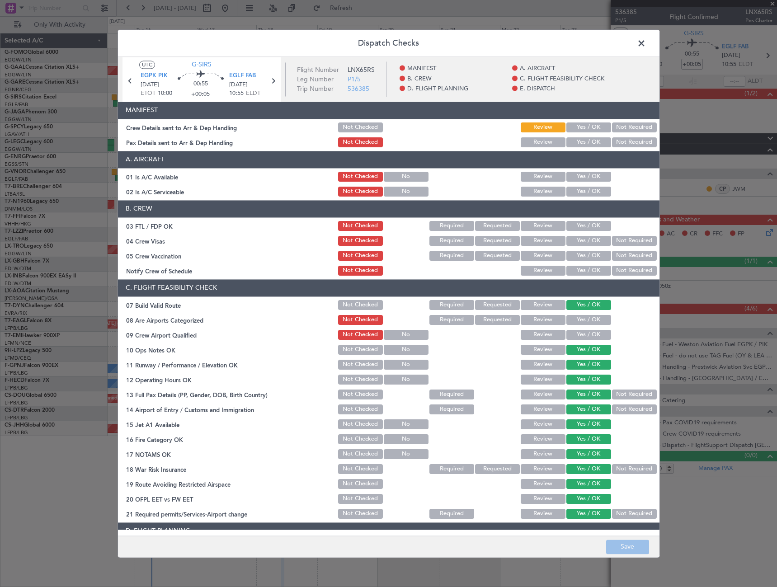
click at [594, 179] on button "Yes / OK" at bounding box center [588, 177] width 45 height 10
click at [594, 200] on article "MANIFEST Crew Details sent to Arr & Dep Handling Not Checked Review Yes / OK No…" at bounding box center [389, 316] width 542 height 428
click at [594, 193] on button "Yes / OK" at bounding box center [588, 192] width 45 height 10
click at [642, 550] on button "Save" at bounding box center [627, 547] width 43 height 14
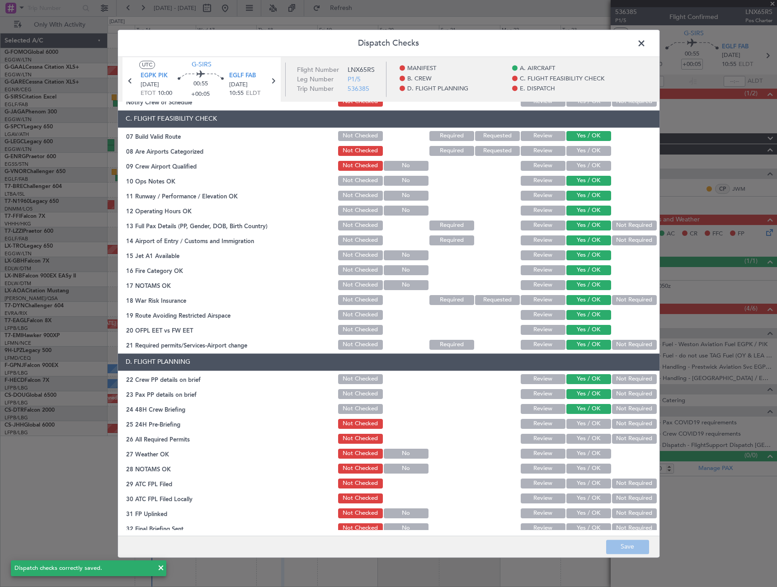
scroll to position [181, 0]
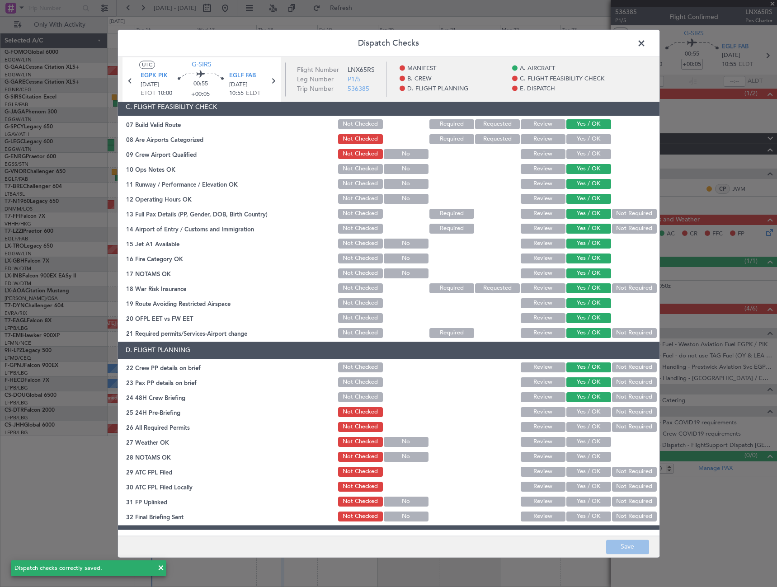
click at [632, 410] on button "Not Required" at bounding box center [634, 412] width 45 height 10
click at [625, 548] on button "Save" at bounding box center [627, 547] width 43 height 14
click at [646, 40] on span at bounding box center [646, 46] width 0 height 18
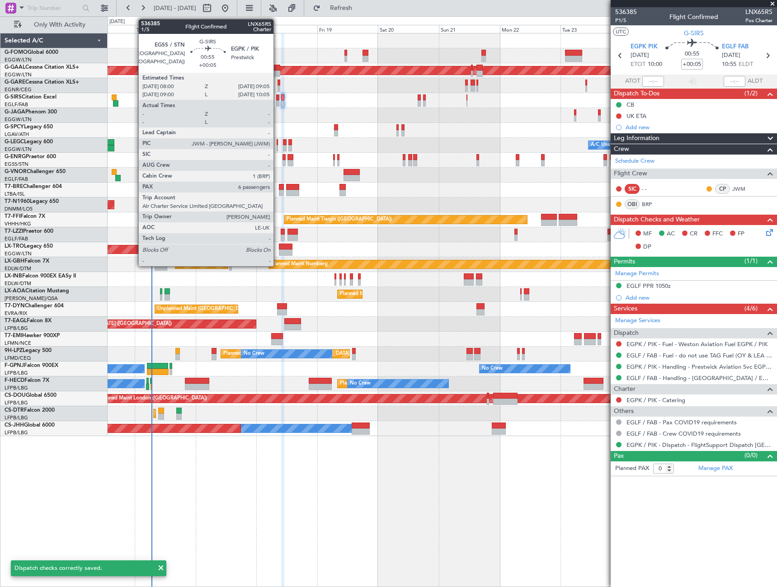
click at [278, 103] on div at bounding box center [277, 103] width 3 height 6
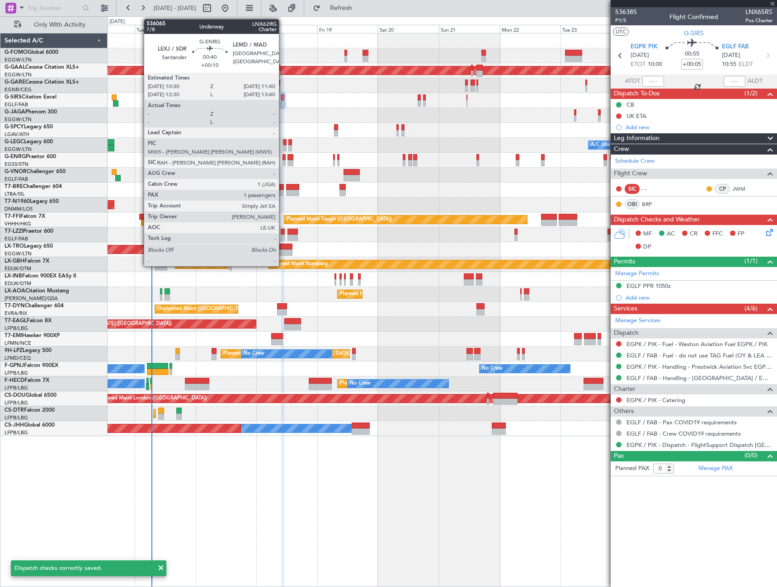
type input "6"
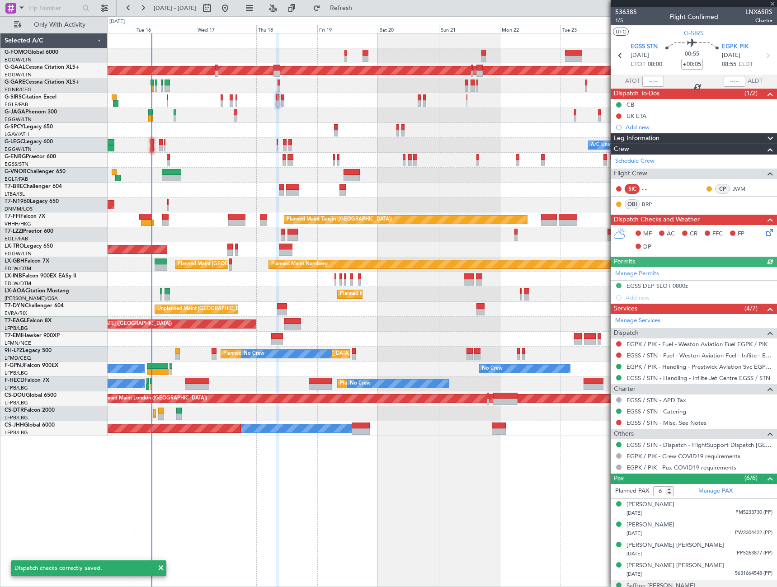
click at [764, 231] on icon at bounding box center [767, 230] width 7 height 7
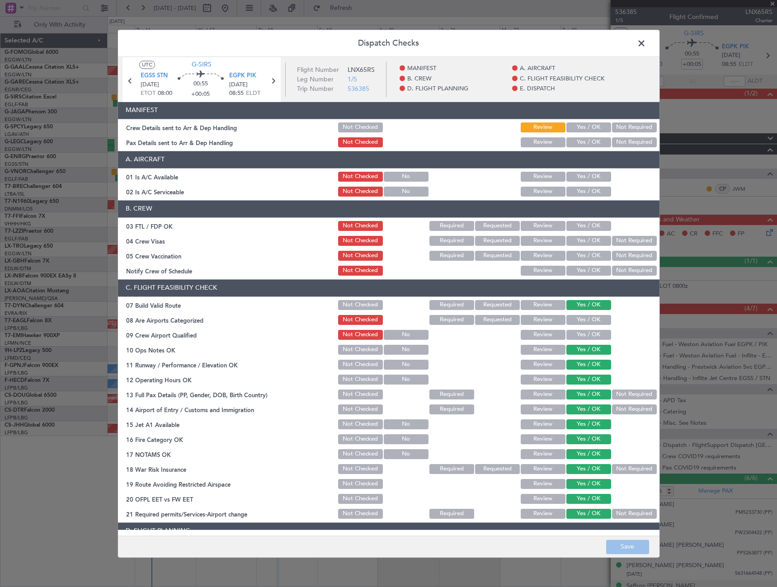
click at [587, 179] on button "Yes / OK" at bounding box center [588, 177] width 45 height 10
click at [588, 196] on button "Yes / OK" at bounding box center [588, 192] width 45 height 10
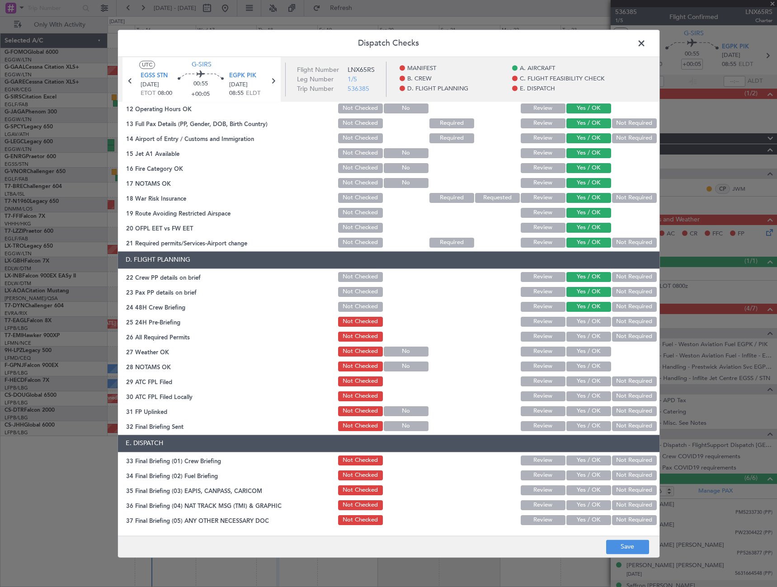
click at [628, 324] on button "Not Required" at bounding box center [634, 322] width 45 height 10
click at [630, 543] on button "Save" at bounding box center [627, 547] width 43 height 14
click at [646, 44] on span at bounding box center [646, 46] width 0 height 18
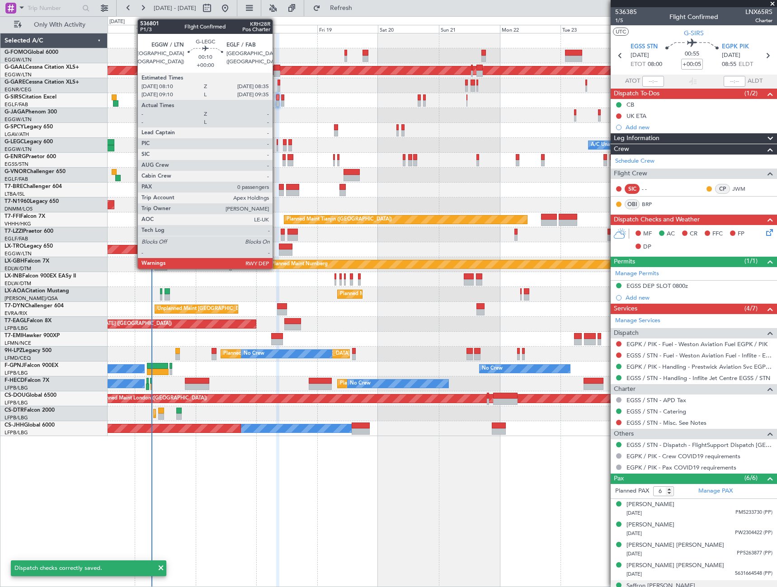
click at [277, 146] on div at bounding box center [277, 148] width 1 height 6
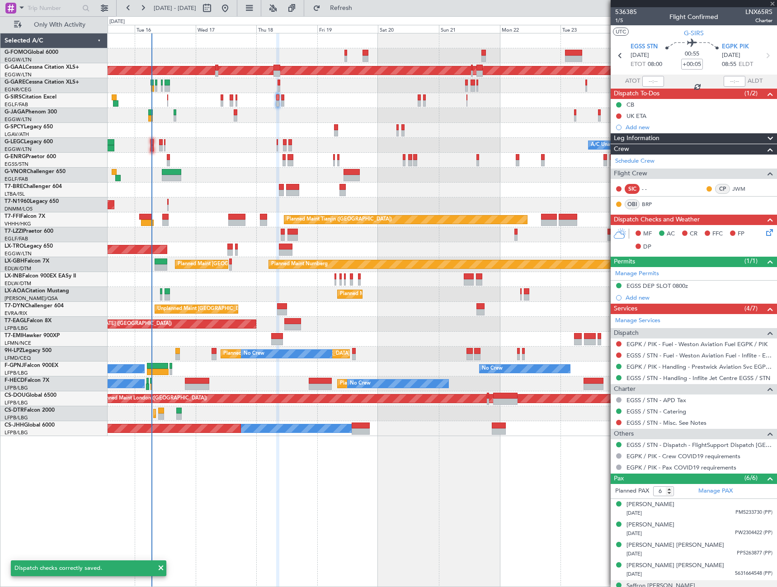
type input "0"
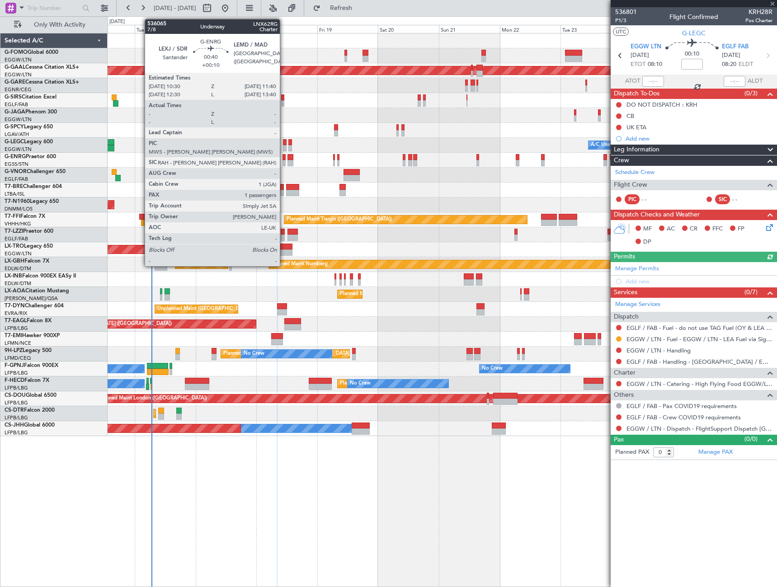
click at [284, 161] on div at bounding box center [284, 163] width 3 height 6
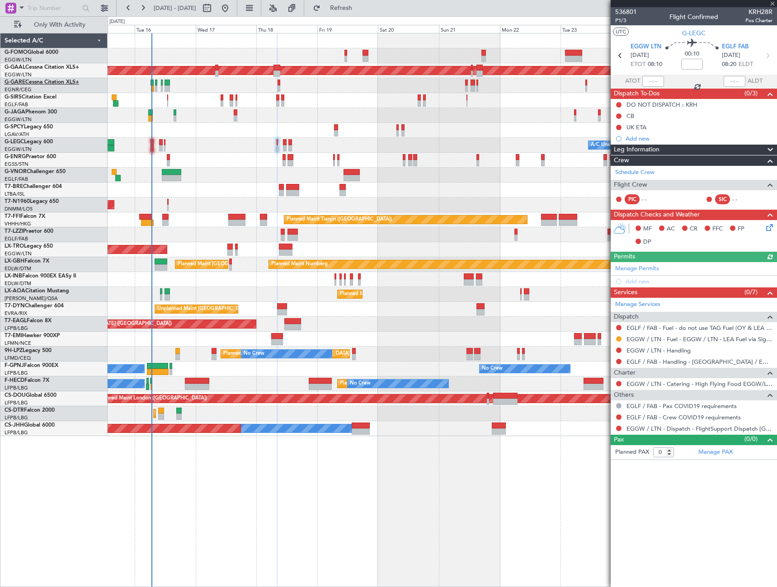
type input "+00:10"
type input "1"
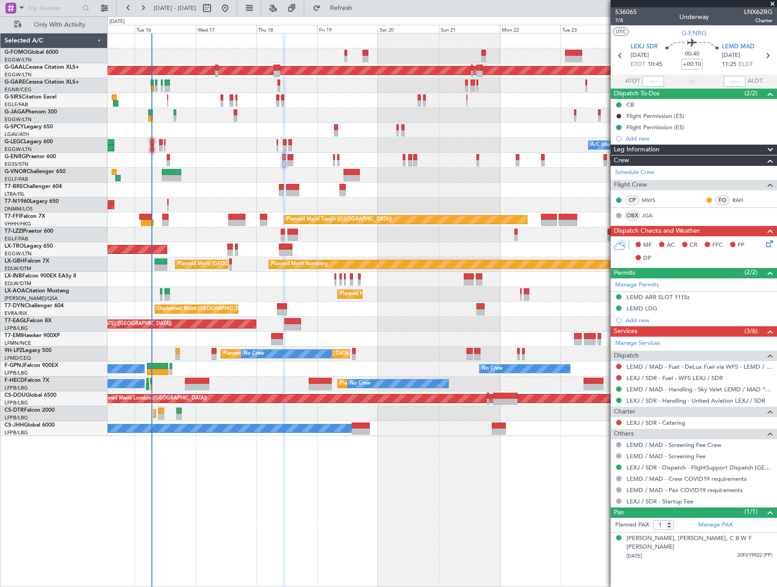
click at [652, 145] on span "Leg Information" at bounding box center [637, 150] width 46 height 10
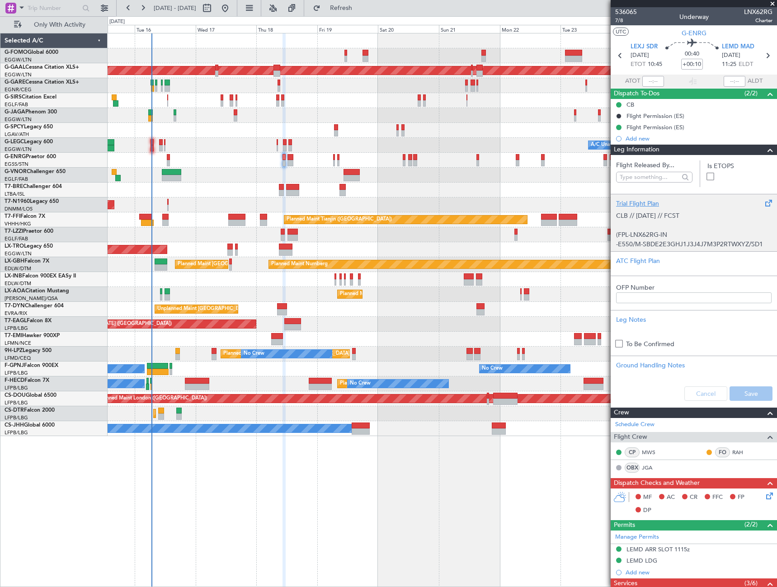
click at [694, 238] on p "(FPL-LNX62RG-IN" at bounding box center [693, 234] width 155 height 9
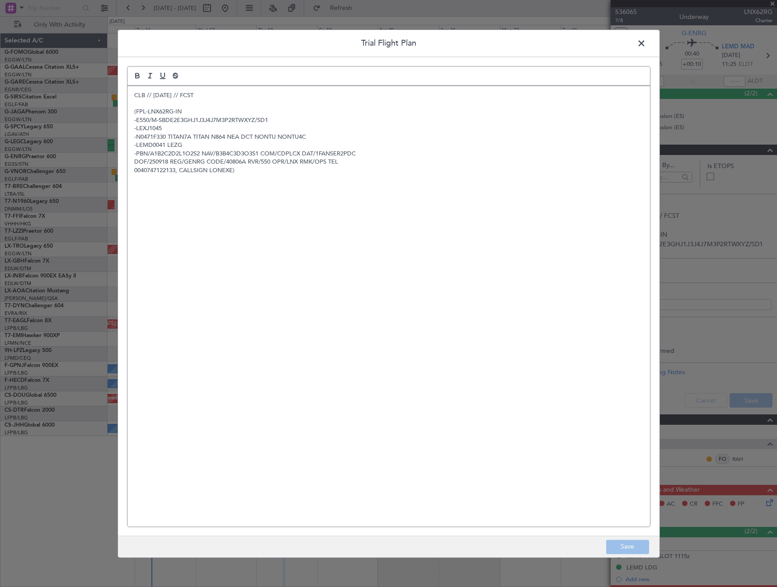
drag, startPoint x: 637, startPoint y: 47, endPoint x: 440, endPoint y: 117, distance: 209.3
click at [646, 46] on span at bounding box center [646, 46] width 0 height 18
